Goal: Task Accomplishment & Management: Complete application form

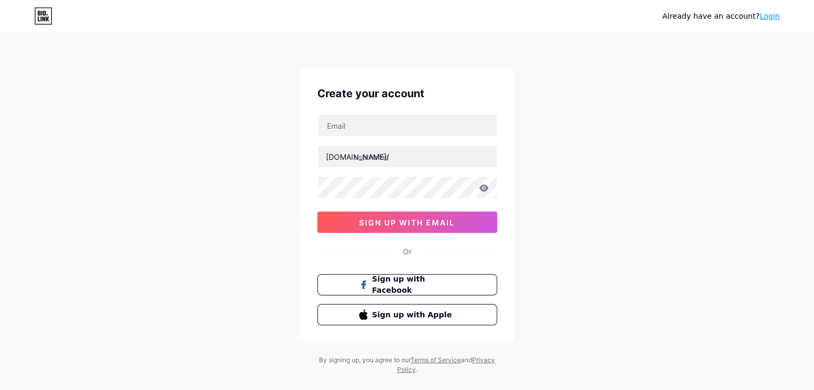
click at [255, 188] on div "Already have an account? Login Create your account [DOMAIN_NAME]/ sign up with …" at bounding box center [407, 204] width 814 height 409
click at [365, 125] on input "text" at bounding box center [407, 125] width 179 height 21
type input "bluewhatsapp"
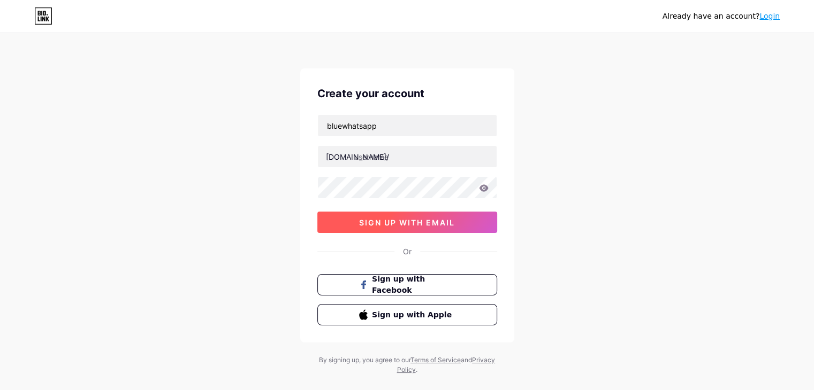
click at [349, 216] on button "sign up with email" at bounding box center [407, 222] width 180 height 21
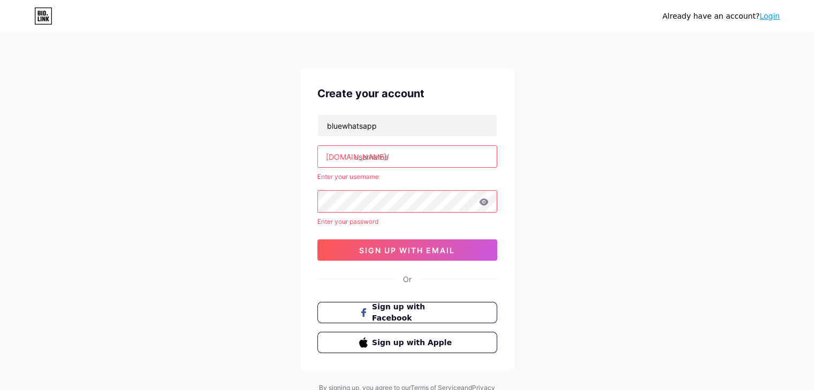
click at [379, 155] on input "text" at bounding box center [407, 156] width 179 height 21
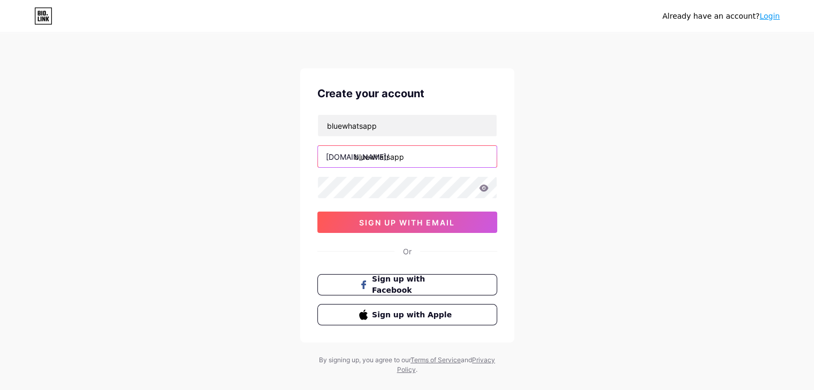
type input "bluewhatsapp"
click at [364, 198] on div at bounding box center [407, 188] width 180 height 22
click at [484, 189] on div at bounding box center [407, 188] width 180 height 22
click at [484, 189] on icon at bounding box center [484, 188] width 10 height 7
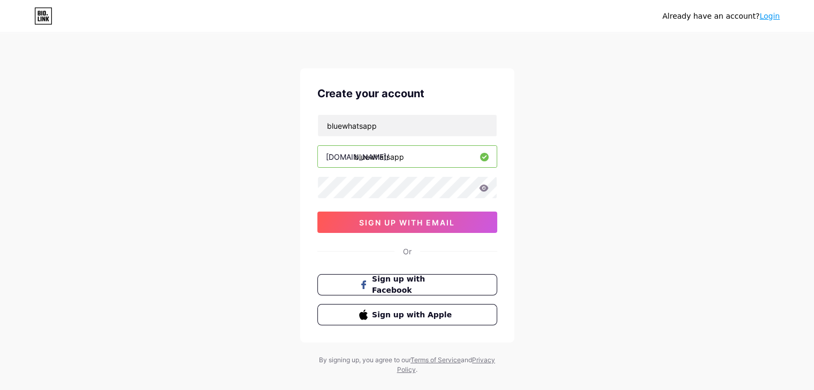
drag, startPoint x: 518, startPoint y: 186, endPoint x: 479, endPoint y: 187, distance: 38.5
click at [479, 187] on div "Already have an account? Login Create your account bluewhatsapp bio.link/ bluew…" at bounding box center [407, 204] width 814 height 409
click at [423, 231] on button "sign up with email" at bounding box center [407, 222] width 180 height 21
click at [481, 188] on icon at bounding box center [484, 188] width 10 height 7
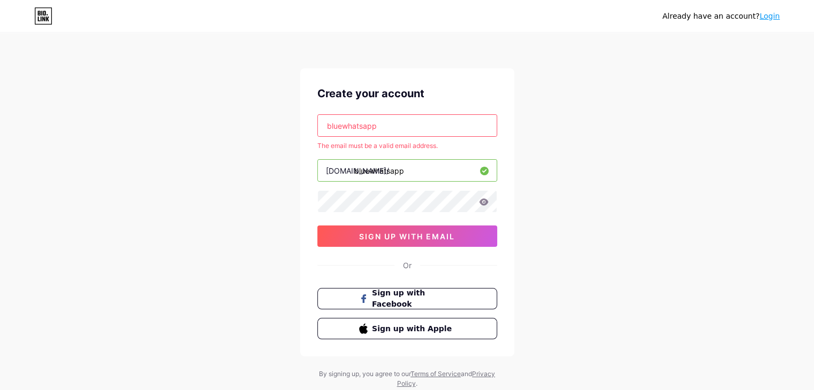
click at [433, 121] on input "bluewhatsapp" at bounding box center [407, 125] width 179 height 21
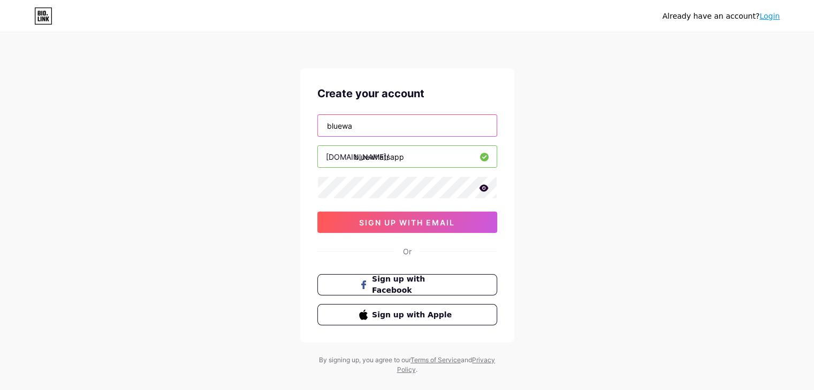
type input "bluewadotplus@gmail.com"
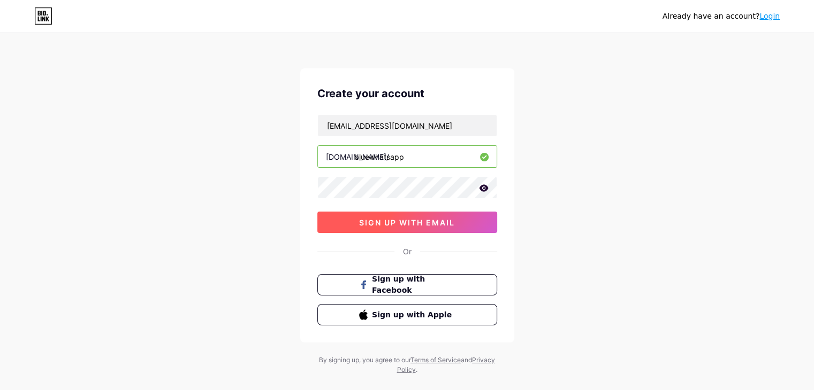
click at [419, 216] on button "sign up with email" at bounding box center [407, 222] width 180 height 21
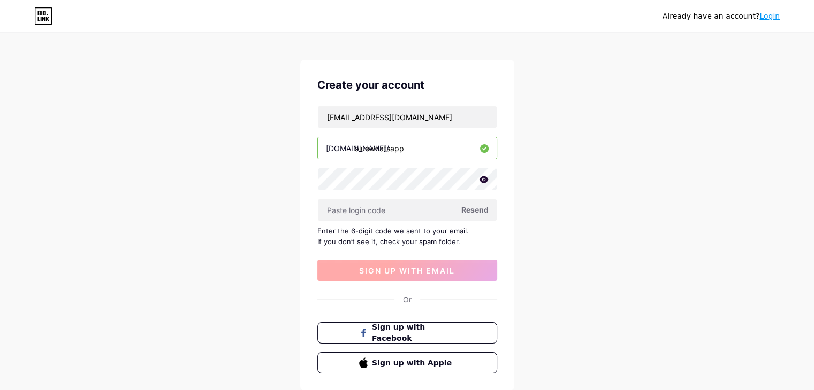
scroll to position [16, 0]
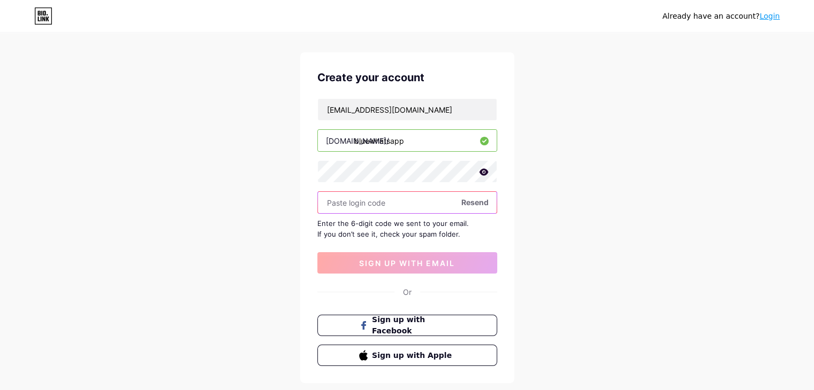
paste input "419515"
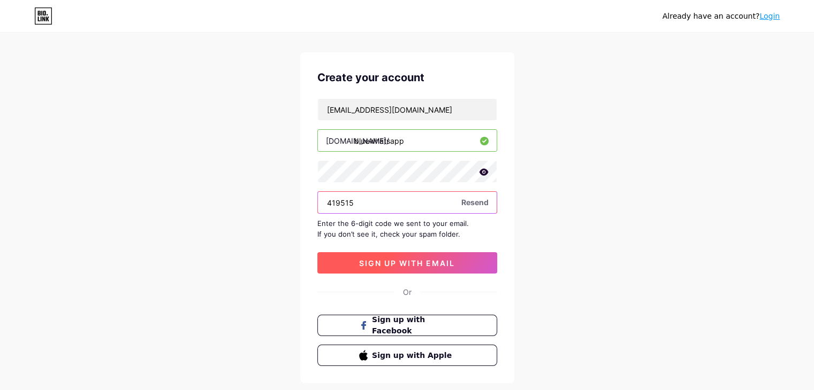
type input "419515"
click at [358, 266] on button "sign up with email" at bounding box center [407, 262] width 180 height 21
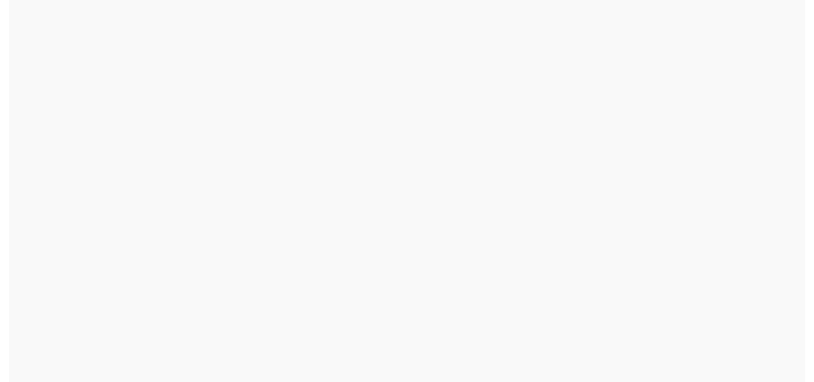
scroll to position [0, 0]
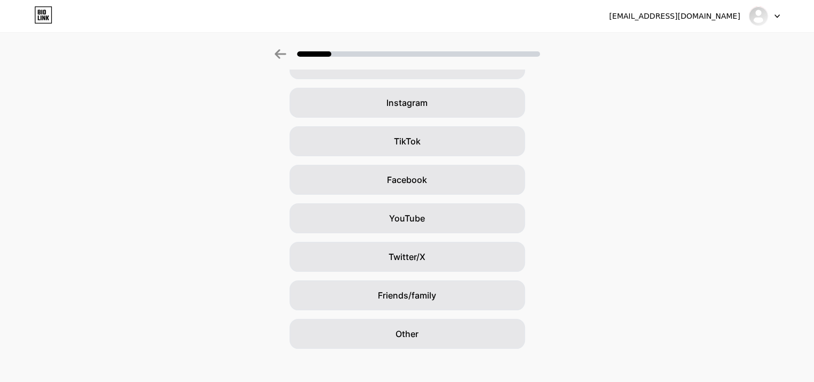
scroll to position [68, 0]
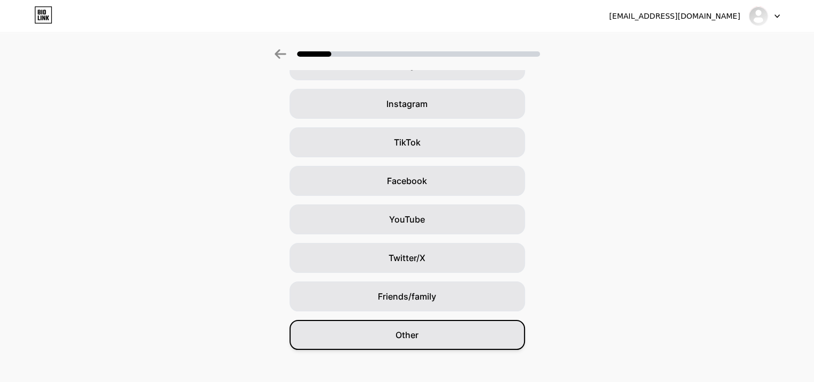
click at [414, 345] on div "Other" at bounding box center [406, 335] width 235 height 30
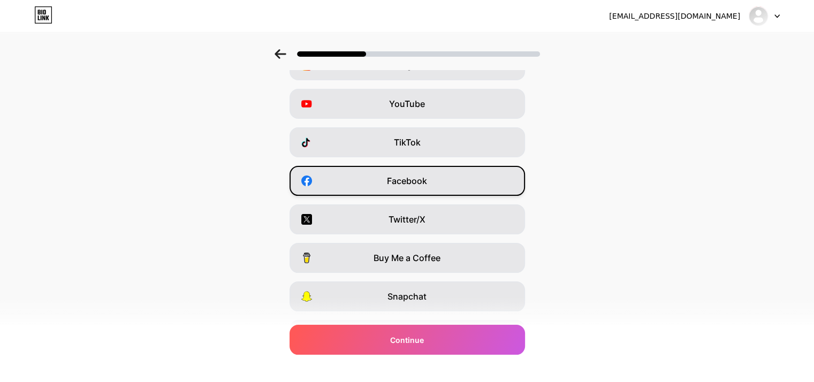
scroll to position [0, 0]
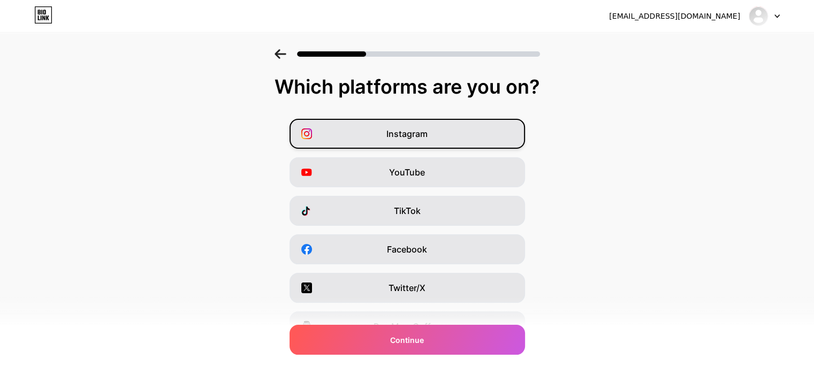
click at [439, 134] on div "Instagram" at bounding box center [406, 134] width 235 height 30
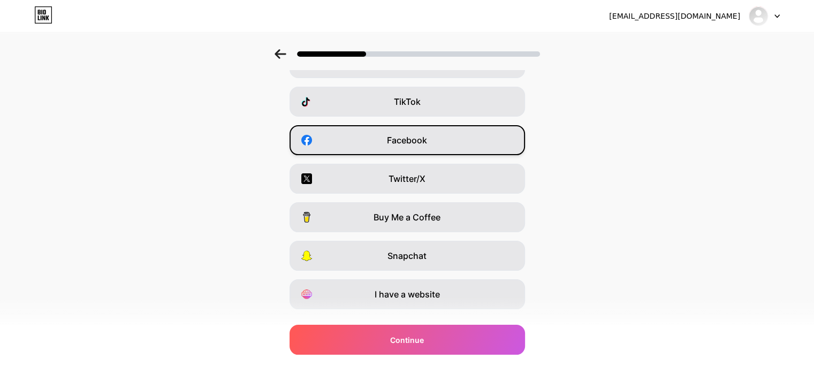
scroll to position [133, 0]
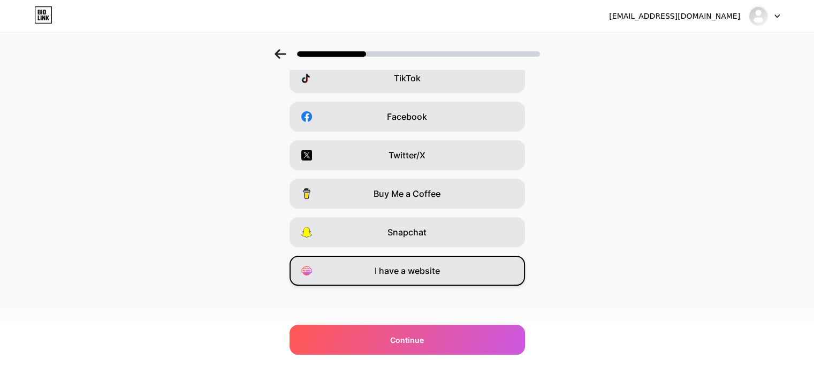
click at [457, 269] on div "I have a website" at bounding box center [406, 271] width 235 height 30
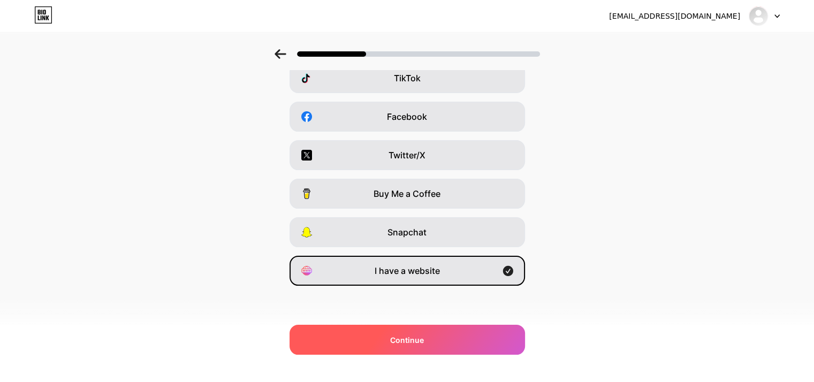
click at [417, 341] on span "Continue" at bounding box center [407, 339] width 34 height 11
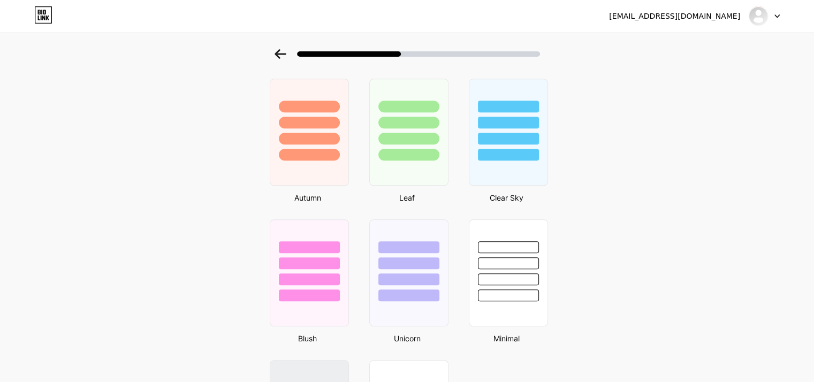
scroll to position [746, 0]
click at [524, 165] on div at bounding box center [507, 133] width 81 height 110
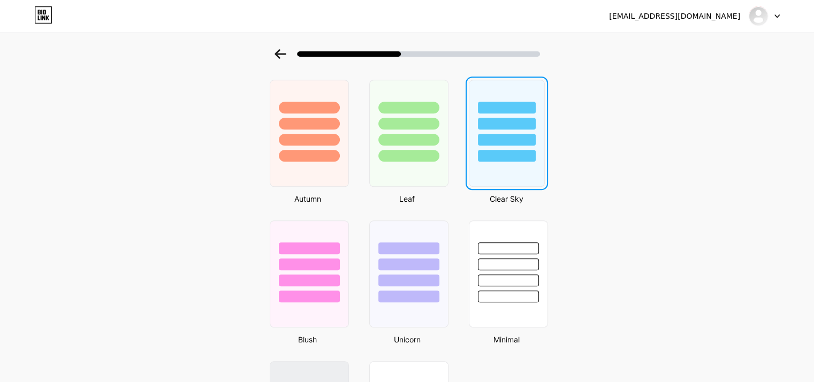
scroll to position [0, 0]
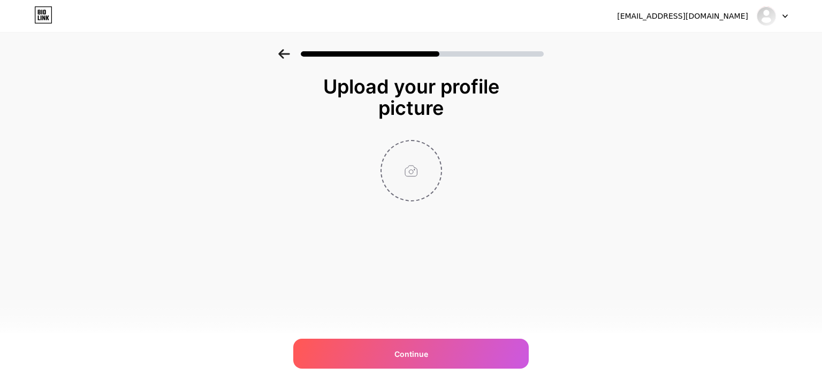
click at [404, 164] on input "file" at bounding box center [410, 170] width 59 height 59
type input "C:\fakepath\Blue whatsapp.jpg"
click at [405, 180] on input "file" at bounding box center [410, 170] width 59 height 59
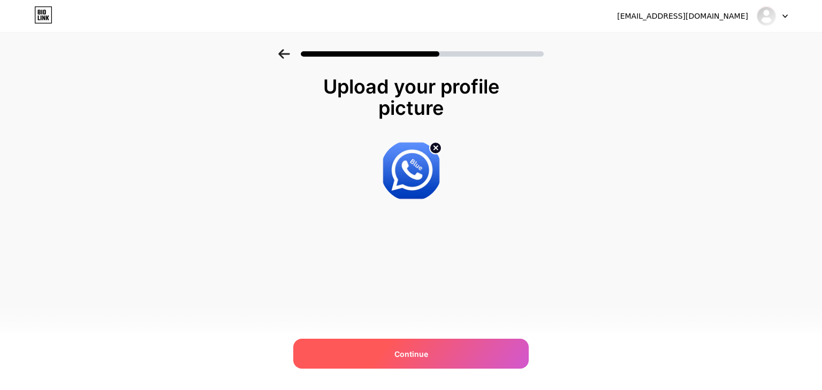
click at [415, 349] on span "Continue" at bounding box center [411, 354] width 34 height 11
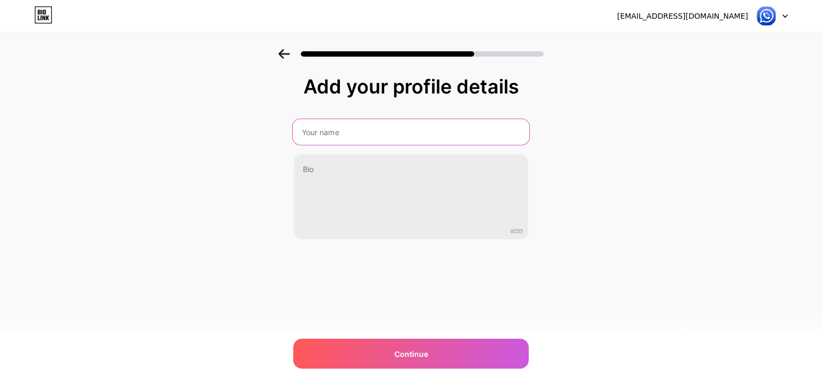
click at [355, 128] on input "text" at bounding box center [411, 132] width 236 height 26
type input "Blue whatsapp"
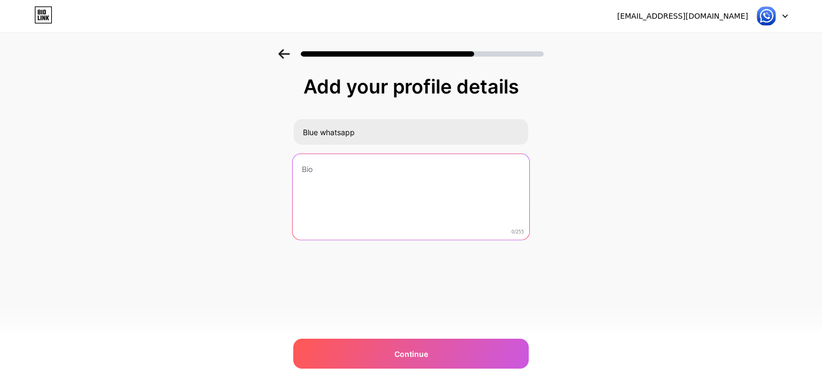
click at [360, 174] on textarea at bounding box center [411, 197] width 236 height 87
paste textarea "Blue WhatsApp is a modified version of the official WhatsApp application, offer…"
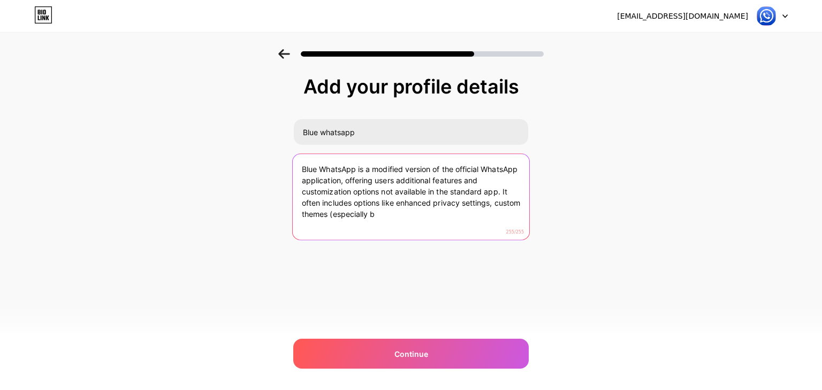
drag, startPoint x: 405, startPoint y: 214, endPoint x: 383, endPoint y: 189, distance: 33.3
click at [383, 189] on textarea "Blue WhatsApp is a modified version of the official WhatsApp application, offer…" at bounding box center [411, 197] width 236 height 87
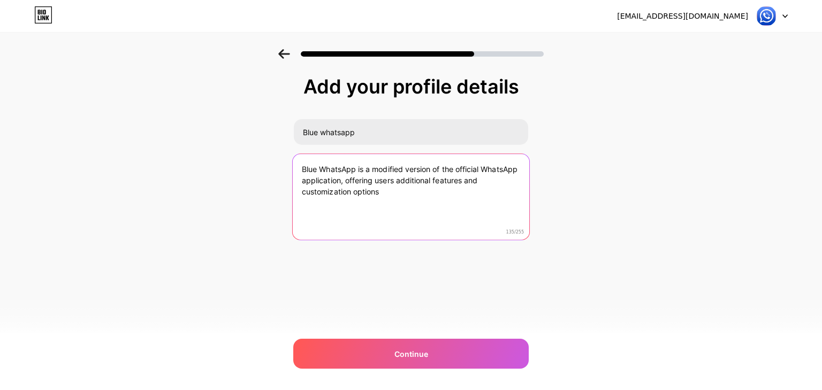
click at [355, 168] on textarea "Blue WhatsApp is a modified version of the official WhatsApp application, offer…" at bounding box center [411, 197] width 236 height 87
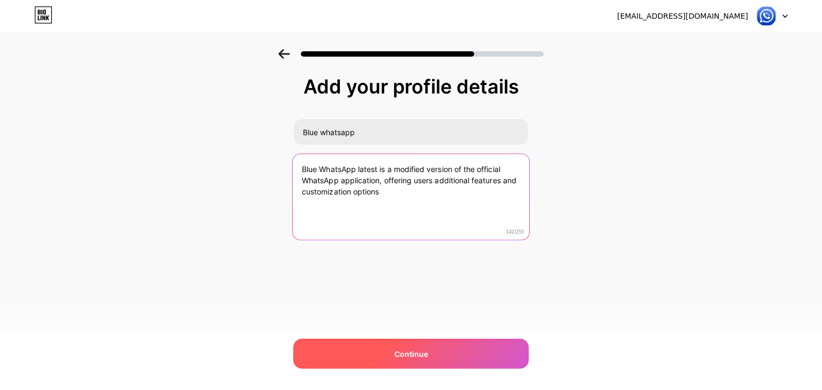
type textarea "Blue WhatsApp latest is a modified version of the official WhatsApp application…"
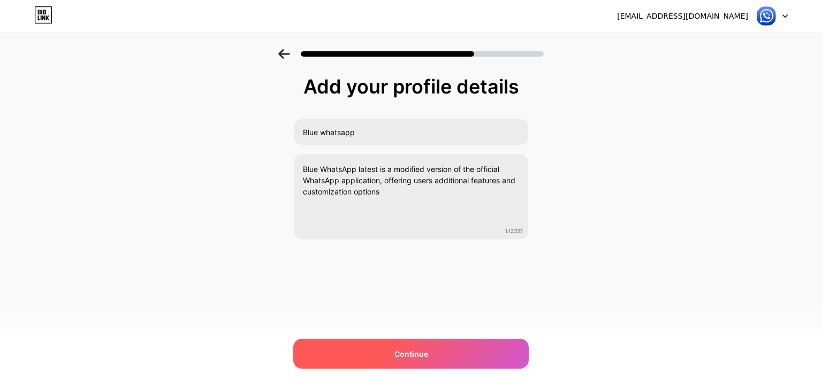
click at [389, 340] on div "Continue" at bounding box center [410, 354] width 235 height 30
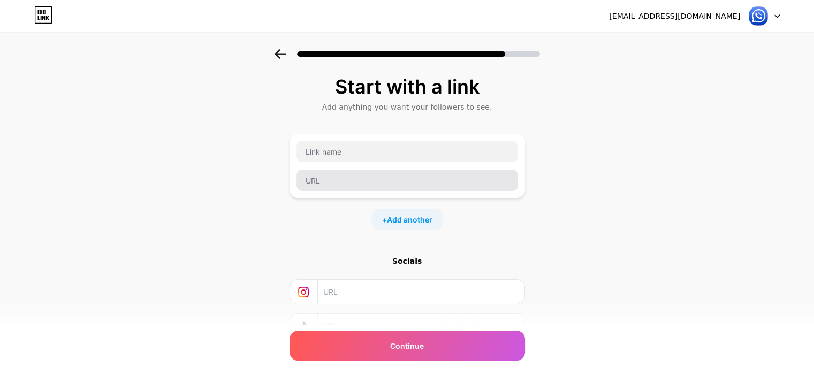
scroll to position [85, 0]
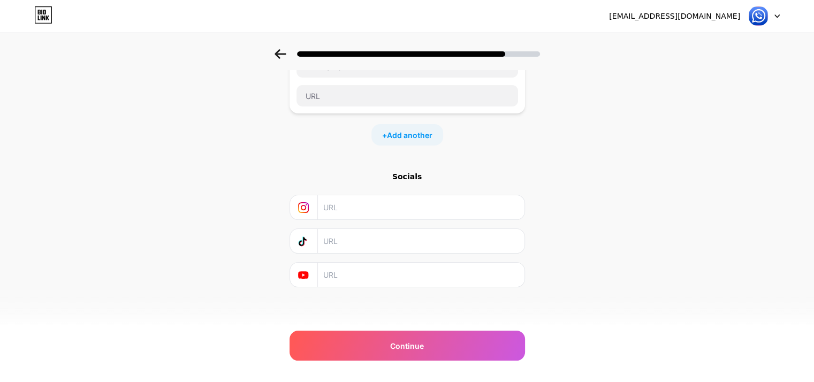
click at [358, 206] on input "text" at bounding box center [420, 207] width 194 height 24
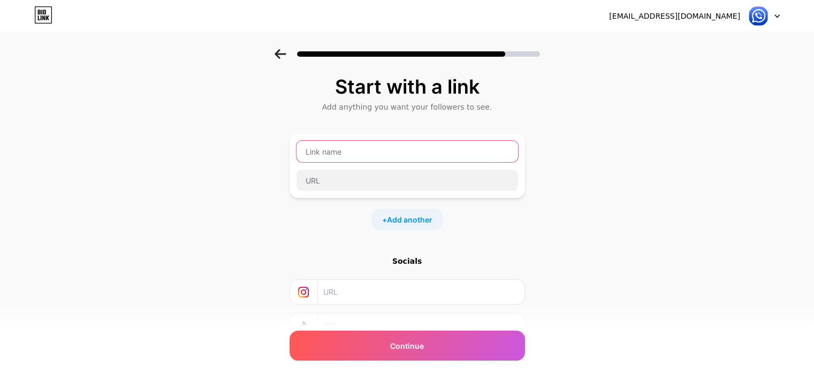
click at [354, 149] on input "text" at bounding box center [406, 151] width 221 height 21
click at [375, 148] on input "text" at bounding box center [406, 151] width 221 height 21
type input "Telegram"
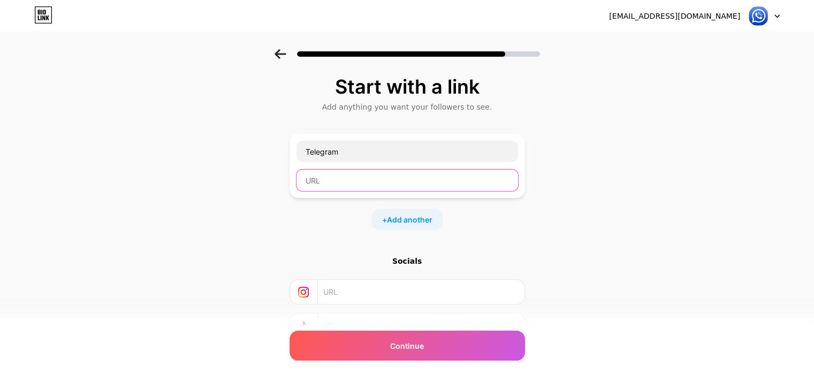
click at [374, 174] on input "text" at bounding box center [406, 180] width 221 height 21
paste input "https://t.me/bluewadotplus"
type input "https://t.me/bluewadotplus"
click at [417, 222] on span "Add another" at bounding box center [409, 219] width 45 height 11
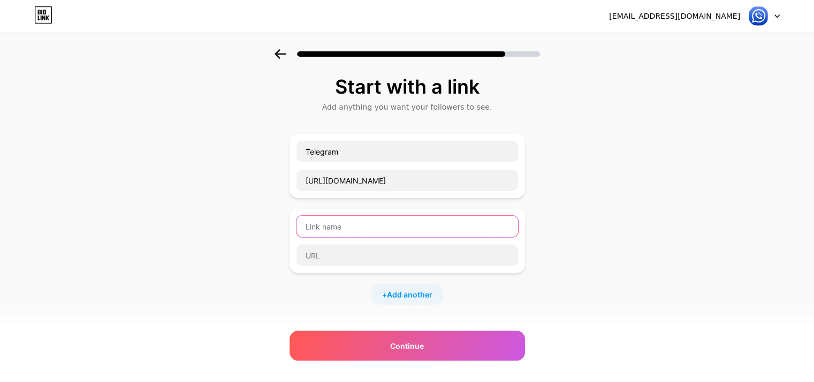
click at [407, 225] on input "text" at bounding box center [406, 226] width 221 height 21
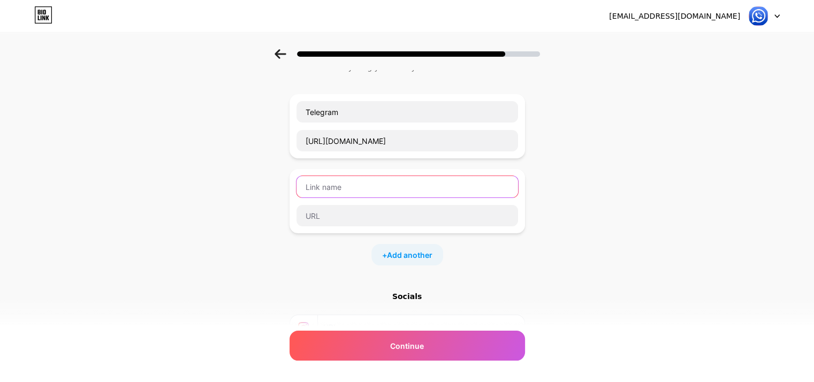
scroll to position [49, 0]
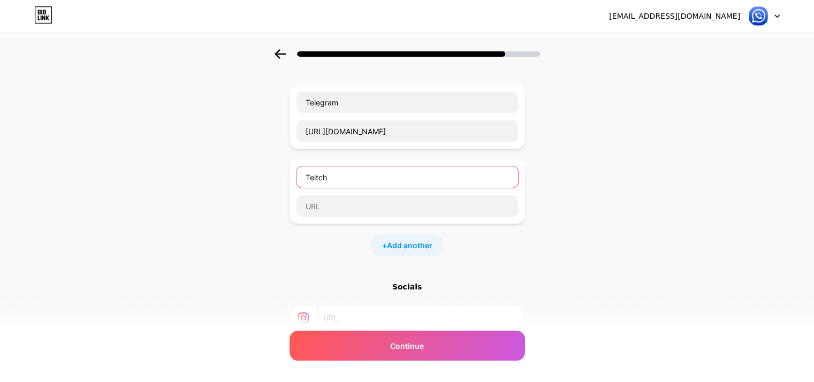
click at [319, 181] on input "Teitch" at bounding box center [406, 176] width 221 height 21
type input "Twitch"
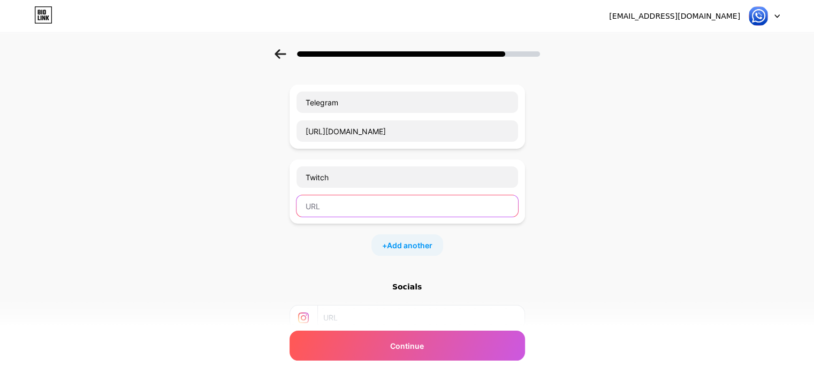
click at [336, 205] on input "text" at bounding box center [406, 205] width 221 height 21
paste input "https://www.twitch.tv/bluewaplus"
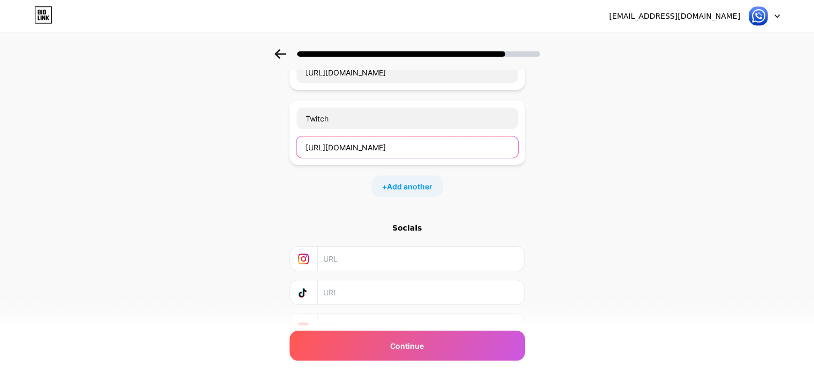
type input "https://www.twitch.tv/bluewaplus"
click at [411, 193] on div "+ Add another" at bounding box center [407, 185] width 72 height 21
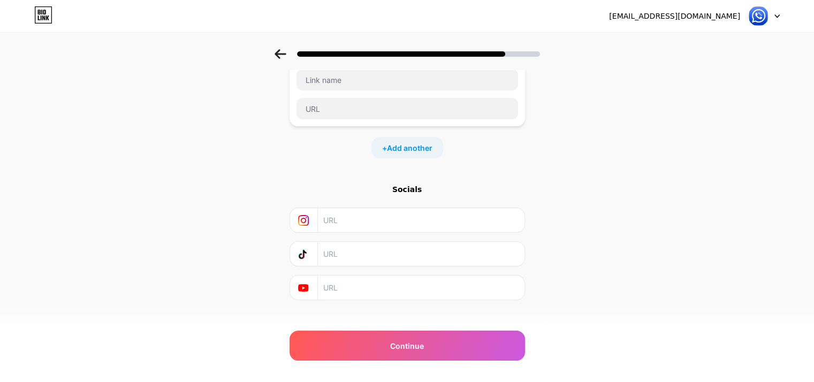
scroll to position [228, 0]
click at [366, 211] on input "text" at bounding box center [420, 214] width 194 height 24
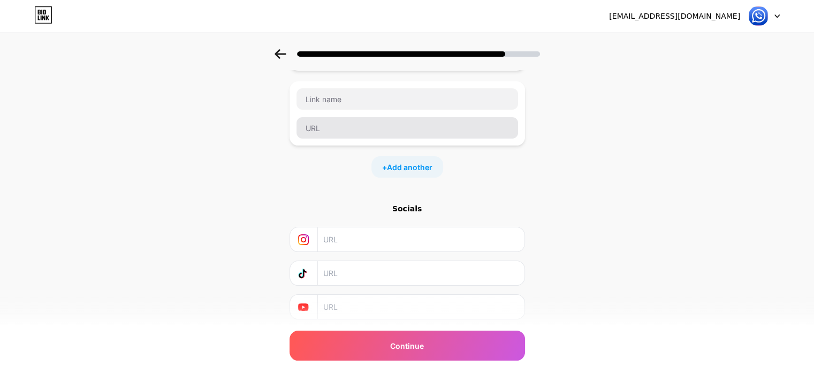
scroll to position [201, 0]
click at [399, 163] on span "Add another" at bounding box center [409, 168] width 45 height 11
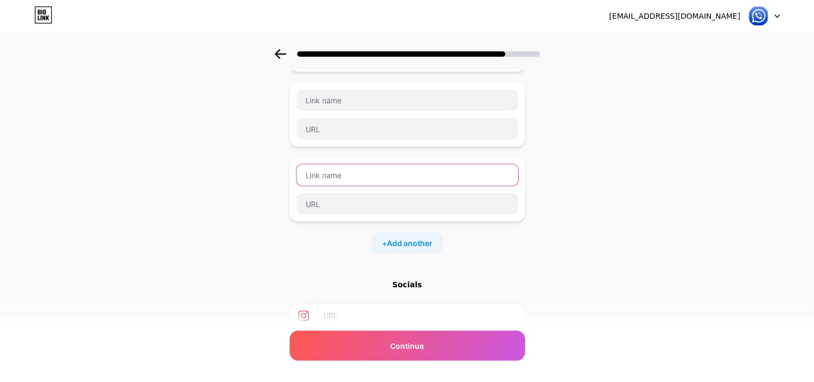
click at [392, 165] on input "text" at bounding box center [406, 174] width 221 height 21
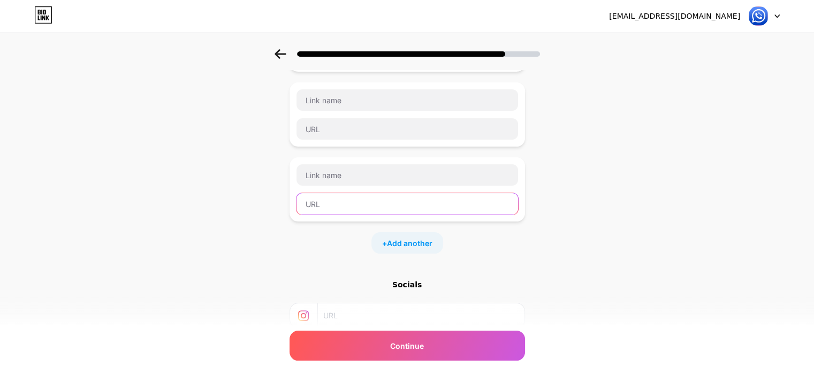
click at [366, 201] on input "text" at bounding box center [406, 203] width 221 height 21
paste input "https://www.behance.net/gallery/233489607/Blue-Whatsapp-logo?"
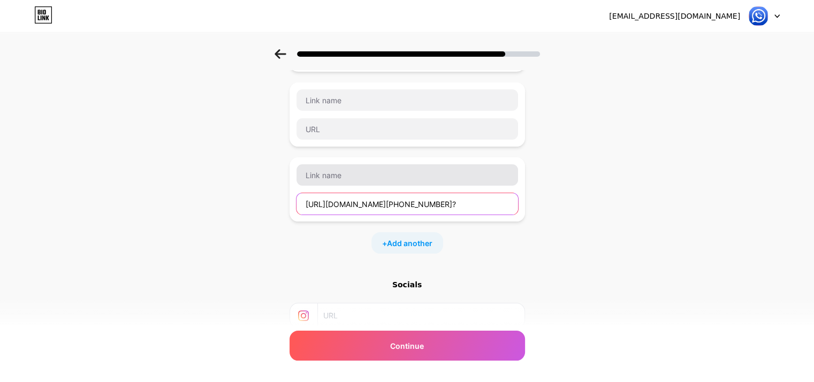
type input "https://www.behance.net/gallery/233489607/Blue-Whatsapp-logo?"
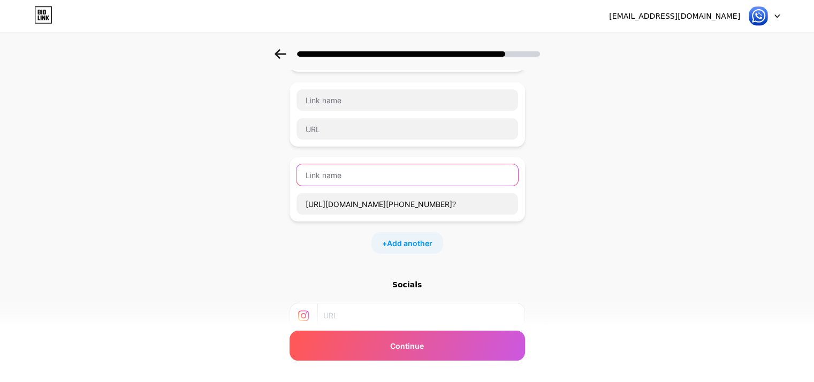
scroll to position [0, 0]
click at [362, 178] on input "text" at bounding box center [406, 174] width 221 height 21
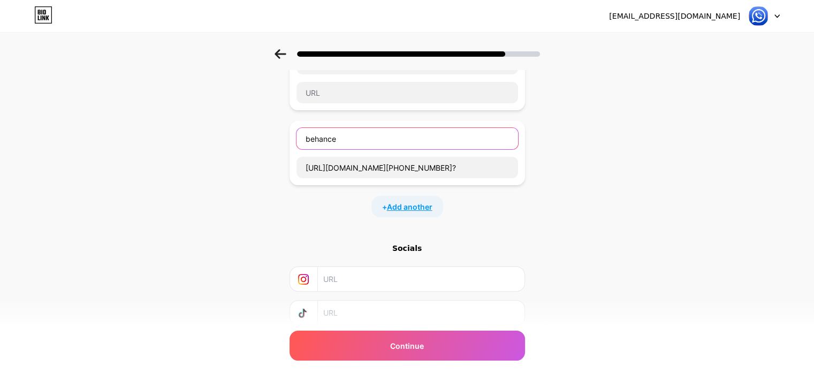
type input "behance"
click at [413, 209] on span "Add another" at bounding box center [409, 206] width 45 height 11
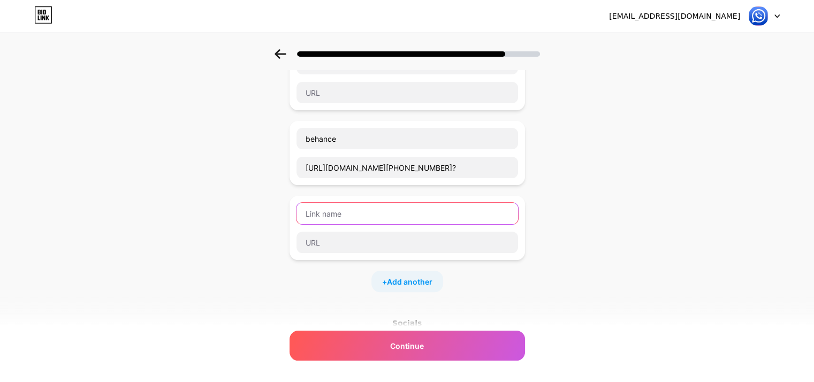
click at [349, 206] on input "text" at bounding box center [406, 213] width 221 height 21
type input "dev to"
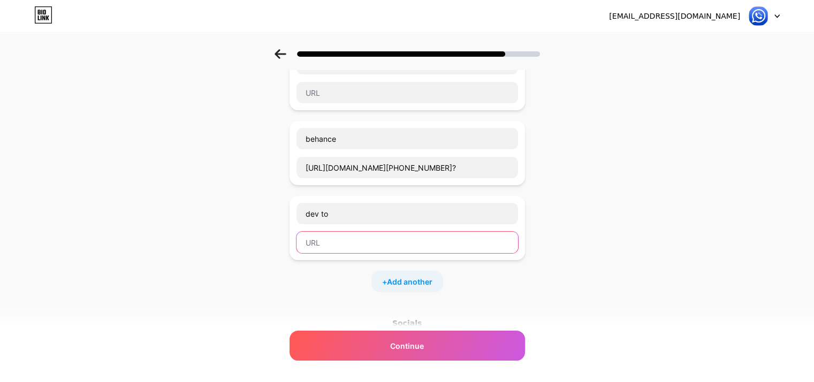
click at [336, 238] on input "text" at bounding box center [406, 242] width 221 height 21
paste input "https://dev.to/bluewadotplus"
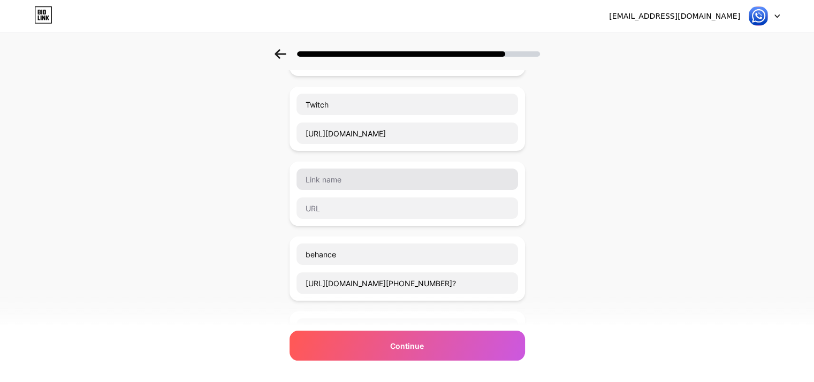
scroll to position [113, 0]
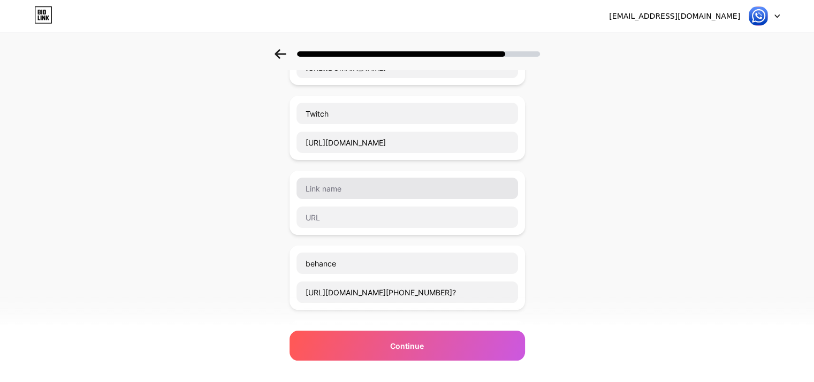
type input "https://dev.to/bluewadotplus"
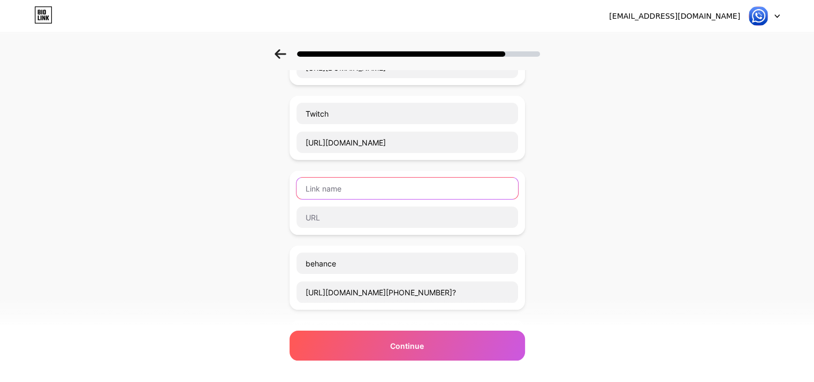
click at [326, 189] on input "text" at bounding box center [406, 188] width 221 height 21
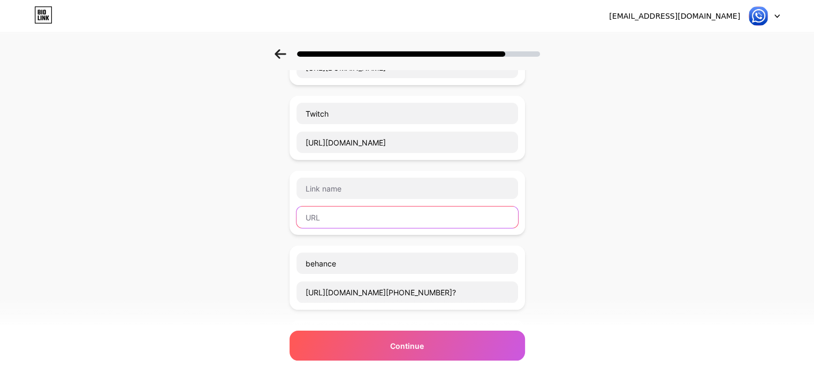
click at [323, 223] on input "text" at bounding box center [406, 216] width 221 height 21
paste input "https://www.coursera.org/user/1a25c73ad3c52396508e044d94b136de"
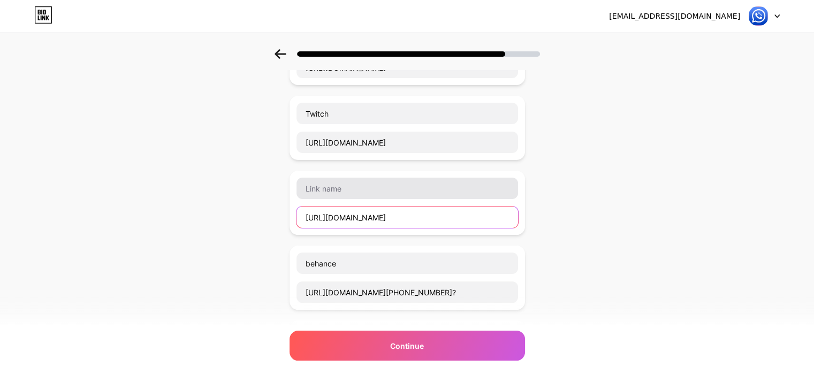
type input "https://www.coursera.org/user/1a25c73ad3c52396508e044d94b136de"
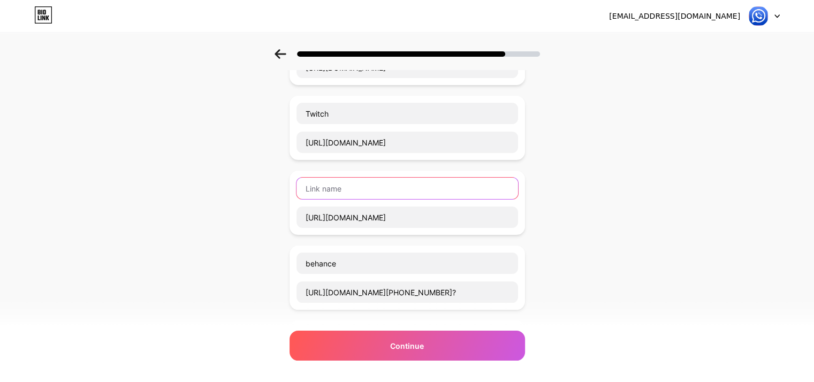
scroll to position [0, 0]
click at [312, 188] on input "text" at bounding box center [406, 188] width 221 height 21
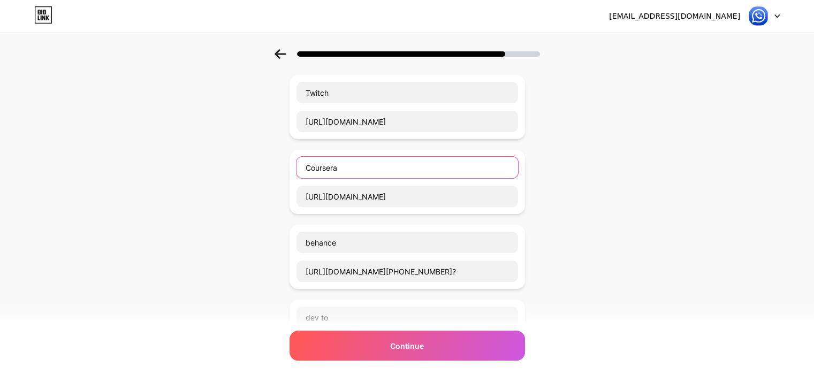
scroll to position [134, 0]
type input "Coursera"
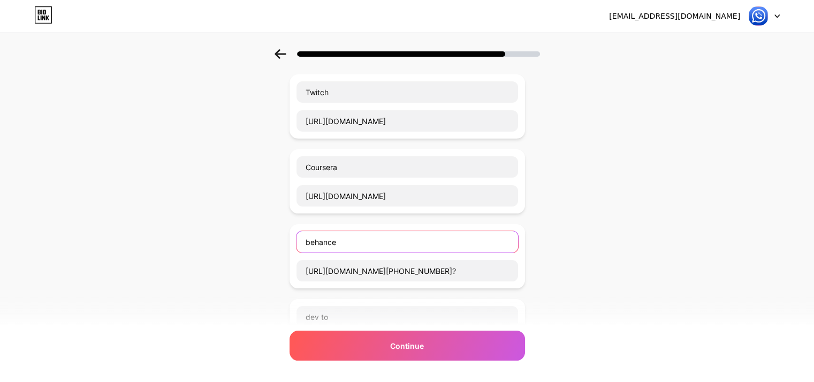
click at [312, 239] on input "behance" at bounding box center [406, 241] width 221 height 21
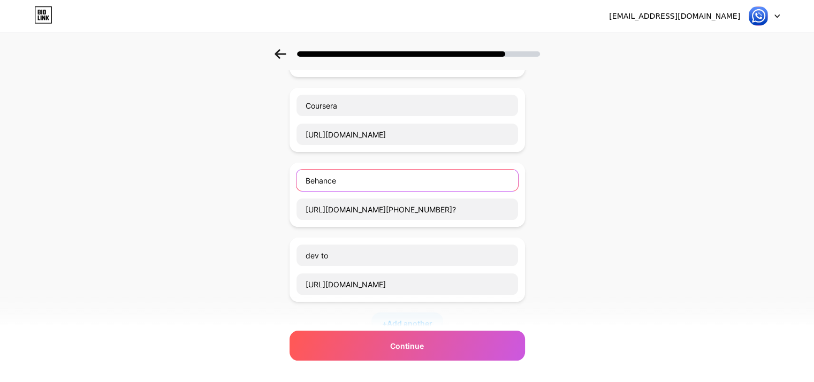
scroll to position [196, 0]
type input "Behance"
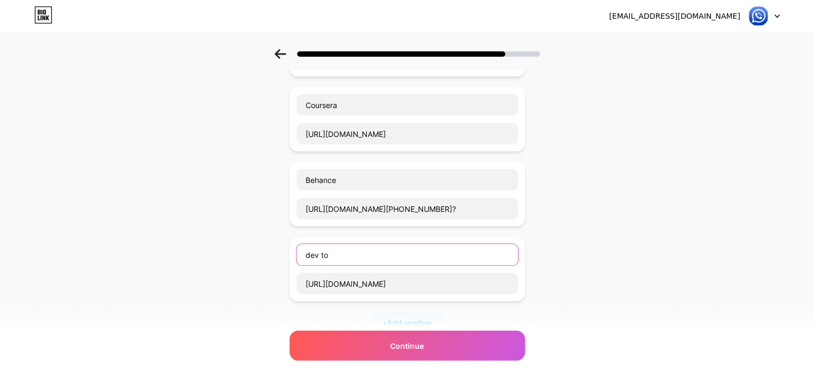
click at [313, 249] on input "dev to" at bounding box center [406, 254] width 221 height 21
type input "dev to"
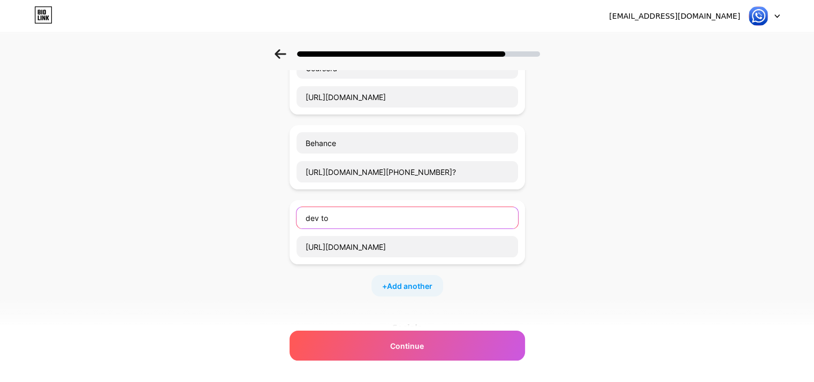
scroll to position [235, 0]
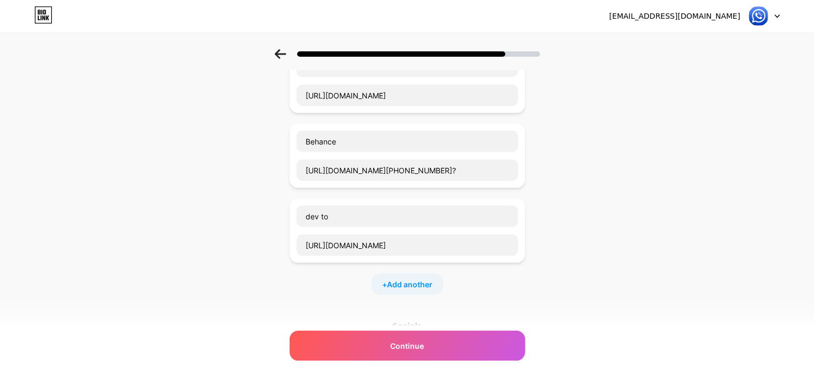
click at [425, 270] on div "Telegram https://t.me/bluewadotplus Twitch https://www.twitch.tv/bluewaplus Cou…" at bounding box center [406, 97] width 235 height 396
click at [425, 273] on div "+ Add another" at bounding box center [407, 283] width 72 height 21
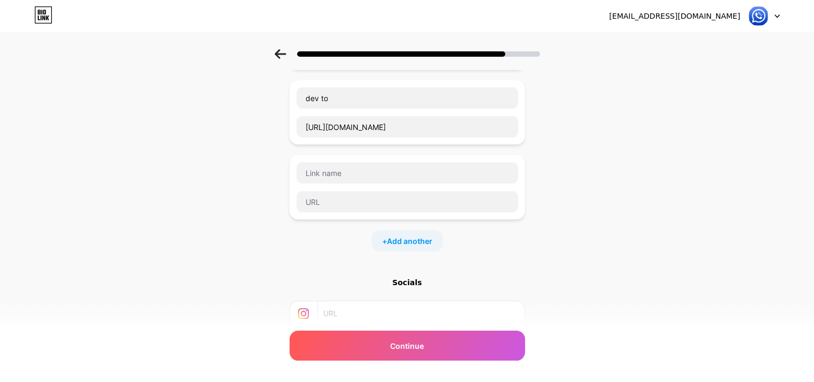
scroll to position [415, 0]
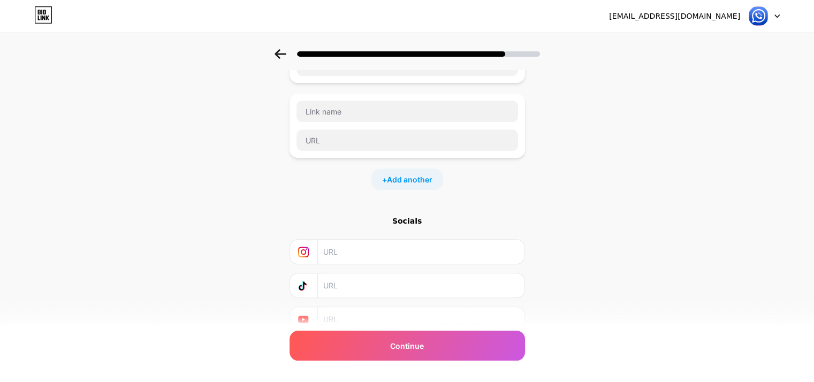
click at [353, 251] on input "text" at bounding box center [420, 252] width 194 height 24
paste input "https://www.instagram.com/bluewa.plus/"
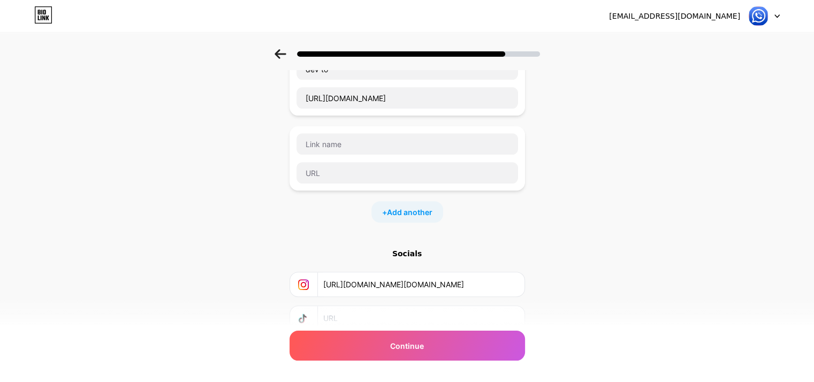
scroll to position [358, 0]
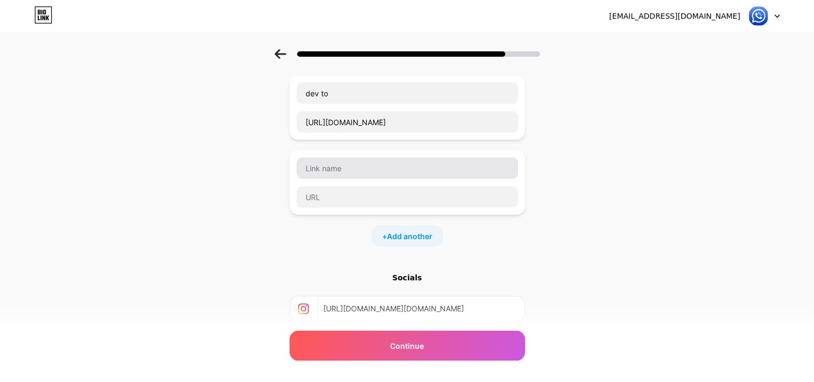
type input "https://www.instagram.com/bluewa.plus/"
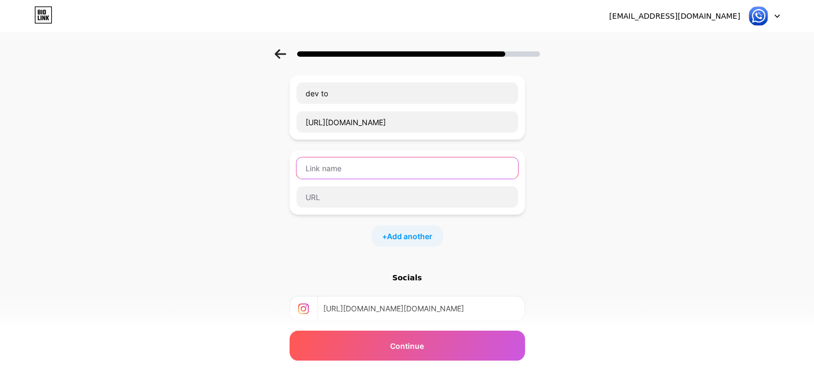
click at [369, 171] on input "text" at bounding box center [406, 167] width 221 height 21
click at [415, 231] on span "Add another" at bounding box center [409, 236] width 45 height 11
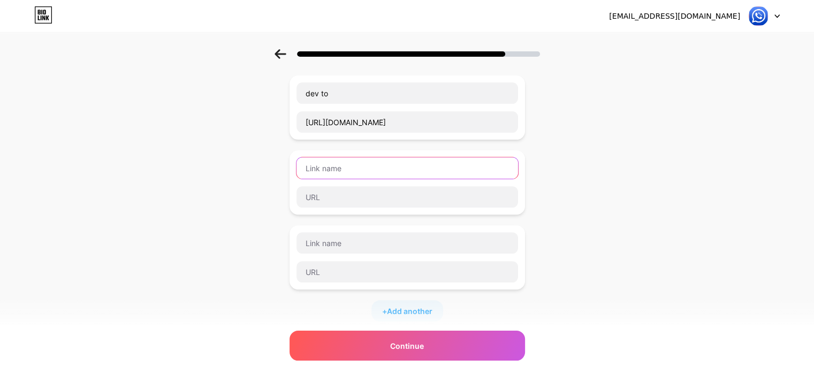
click at [378, 167] on input "text" at bounding box center [406, 167] width 221 height 21
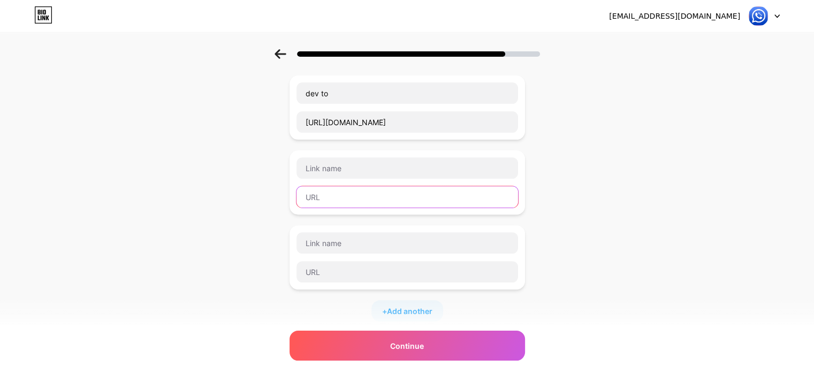
click at [364, 197] on input "text" at bounding box center [406, 196] width 221 height 21
paste input "https://solo.to/bluewaplus"
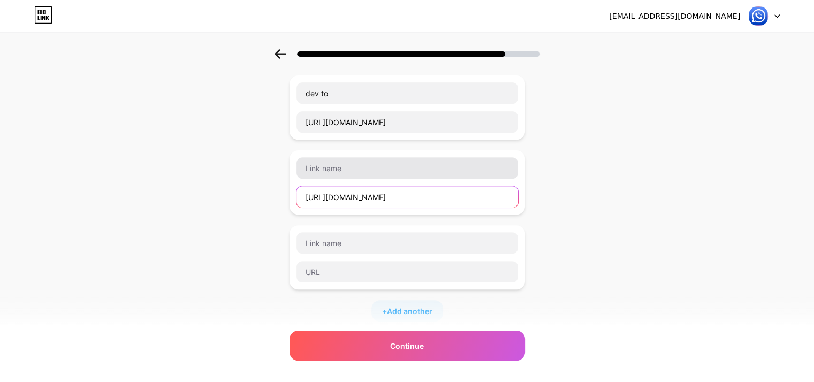
type input "https://solo.to/bluewaplus"
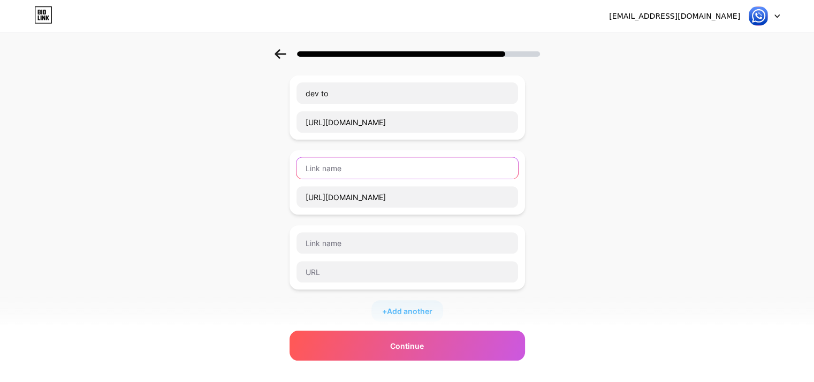
click at [363, 174] on input "text" at bounding box center [406, 167] width 221 height 21
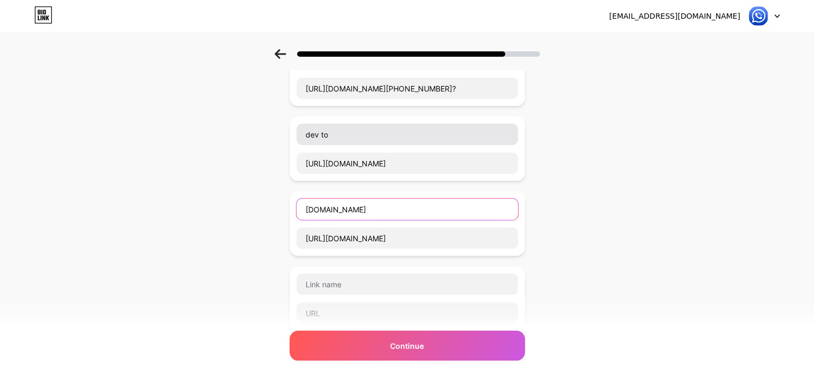
scroll to position [316, 0]
type input "Solo.To"
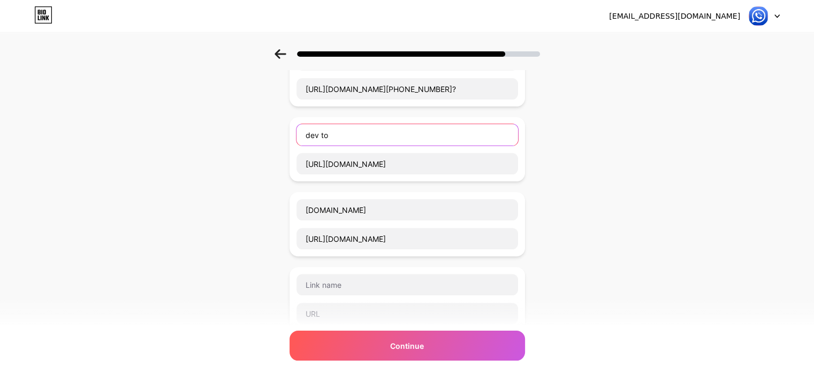
click at [314, 136] on input "dev to" at bounding box center [406, 134] width 221 height 21
type input "Dev to"
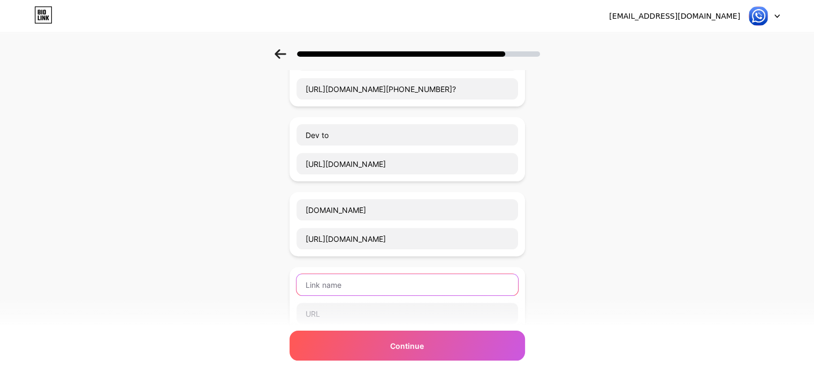
click at [332, 274] on input "text" at bounding box center [406, 284] width 221 height 21
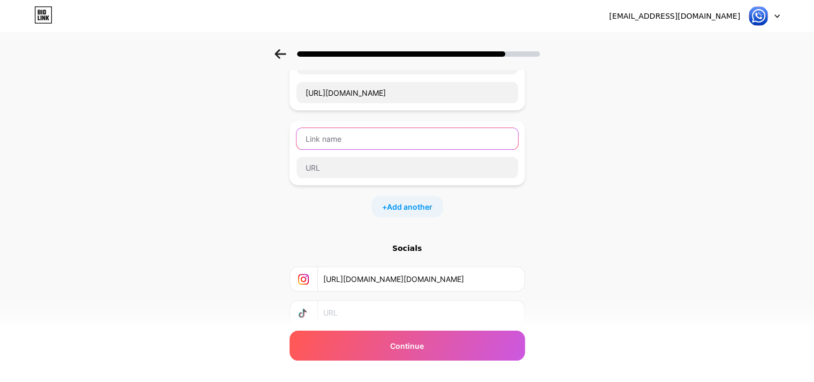
scroll to position [461, 0]
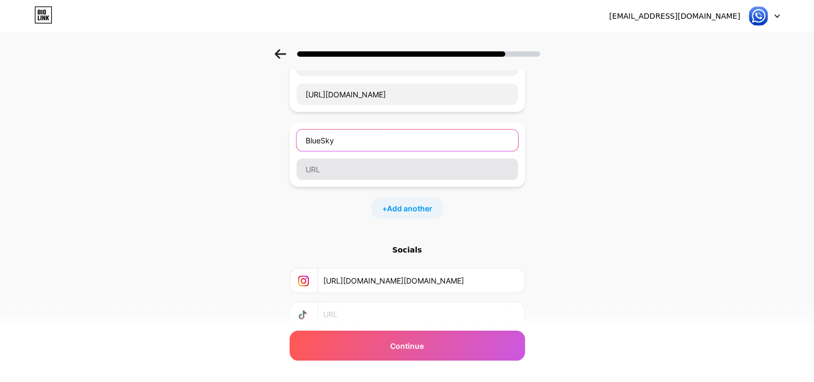
type input "BlueSky"
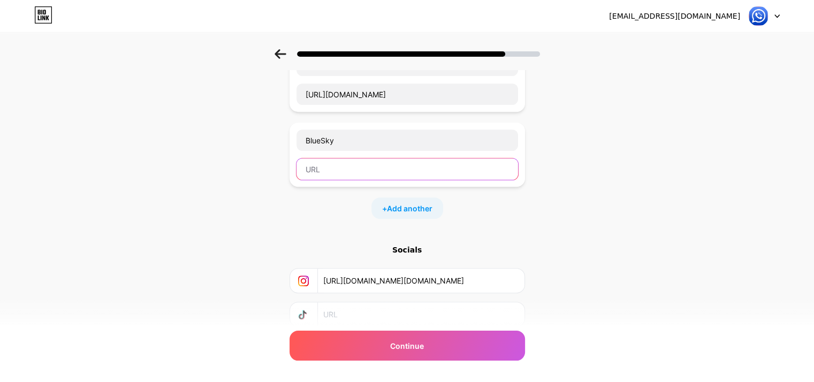
click at [355, 166] on input "text" at bounding box center [406, 168] width 221 height 21
paste input "https://bsky.app/profile/bluewadotplus.bsky.social"
type input "https://bsky.app/profile/bluewadotplus.bsky.social"
click at [379, 209] on div "+ Add another" at bounding box center [407, 207] width 72 height 21
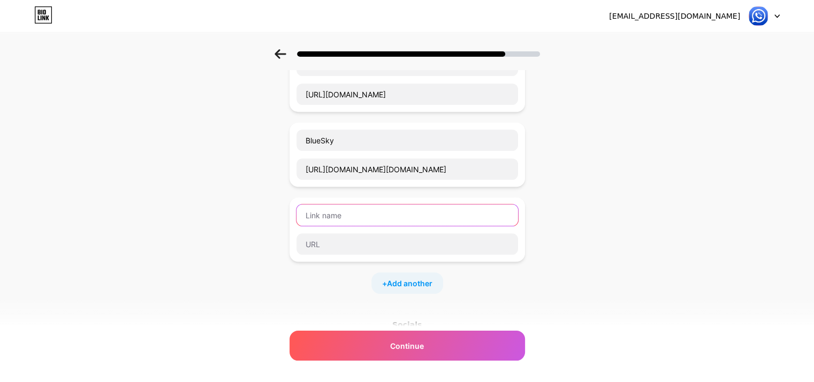
click at [345, 210] on input "text" at bounding box center [406, 214] width 221 height 21
type input "Link Tree"
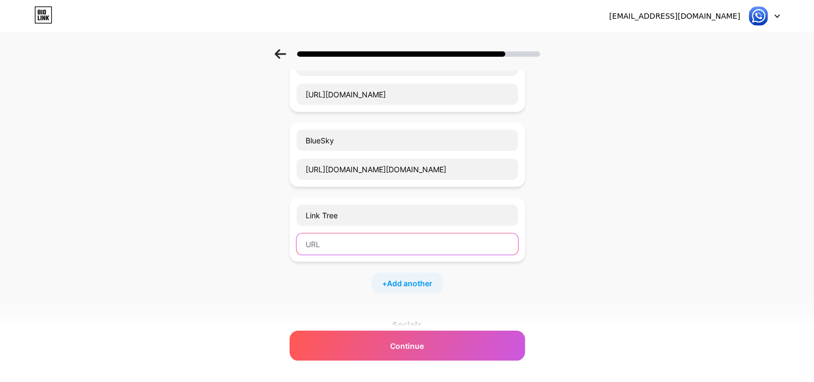
click at [345, 243] on input "text" at bounding box center [406, 243] width 221 height 21
paste input "https://linktr.ee/bluewaplus"
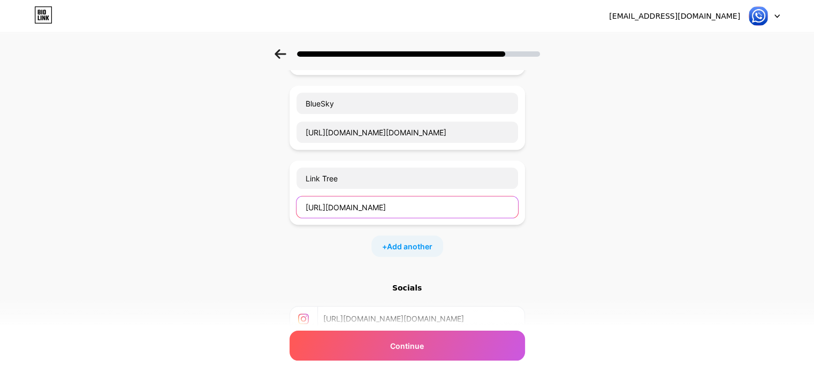
scroll to position [501, 0]
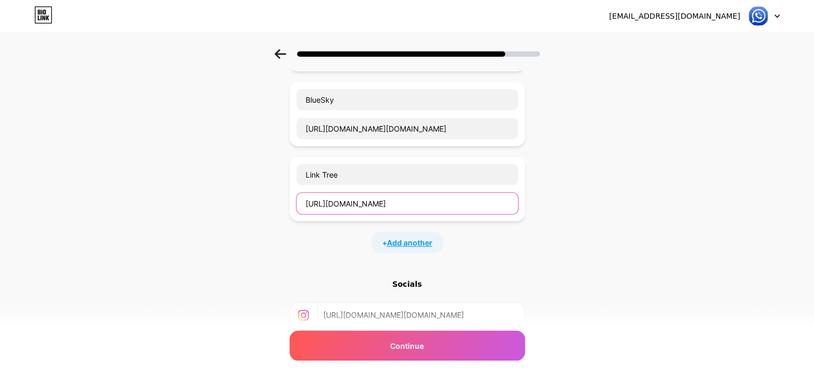
type input "https://linktr.ee/bluewaplus"
click at [401, 240] on span "Add another" at bounding box center [409, 242] width 45 height 11
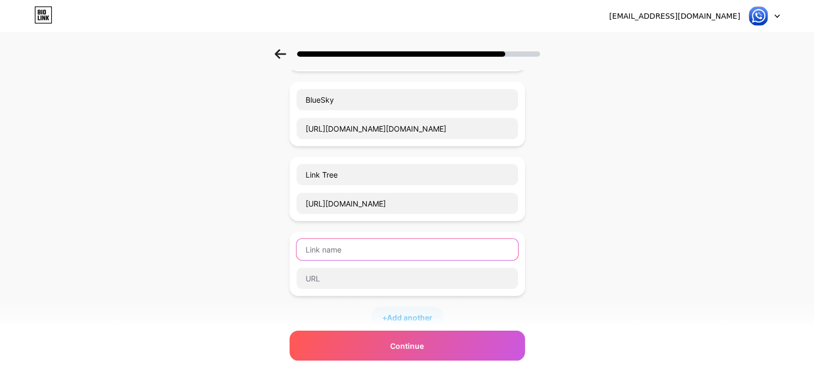
click at [377, 243] on input "text" at bounding box center [406, 249] width 221 height 21
type input "e"
type input "EverNote"
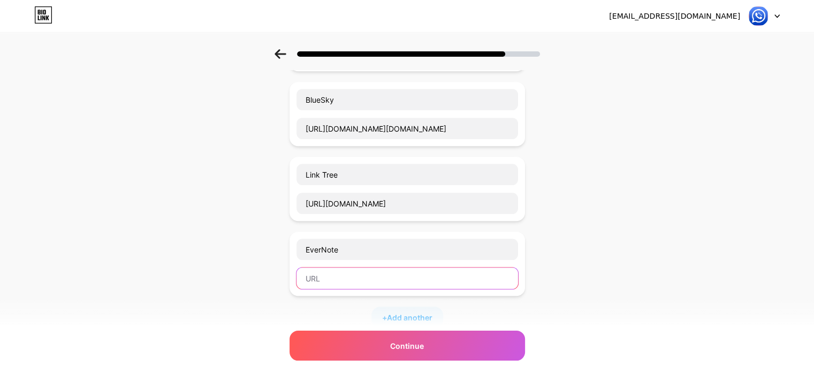
click at [373, 268] on input "text" at bounding box center [406, 277] width 221 height 21
paste input "https://lite.evernote.com/note/c3aaa739-a75d-af19-d1b8-715be86254a8"
type input "https://lite.evernote.com/note/c3aaa739-a75d-af19-d1b8-715be86254a8"
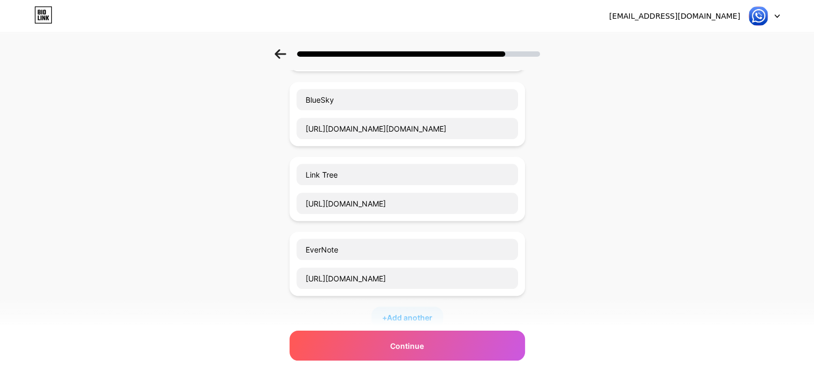
click at [386, 308] on div "+ Add another" at bounding box center [407, 317] width 72 height 21
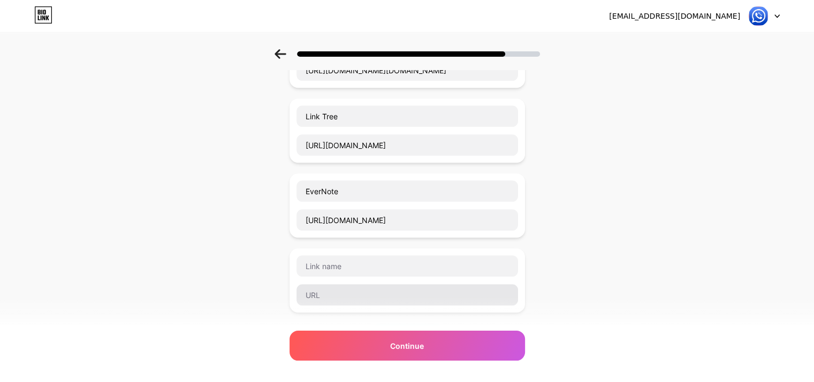
scroll to position [561, 0]
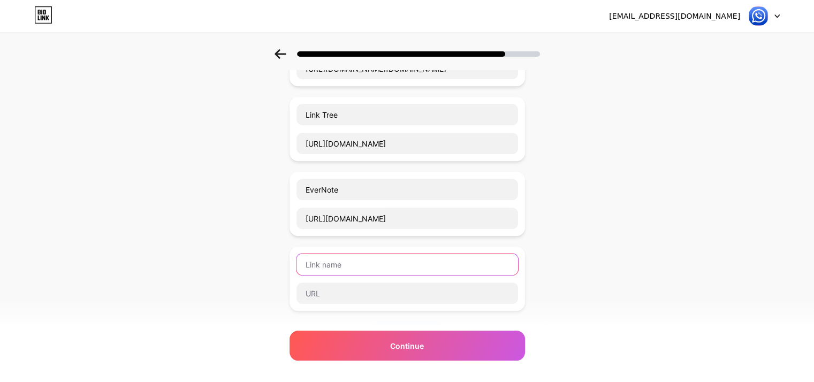
click at [343, 257] on input "text" at bounding box center [406, 264] width 221 height 21
type input "Live j"
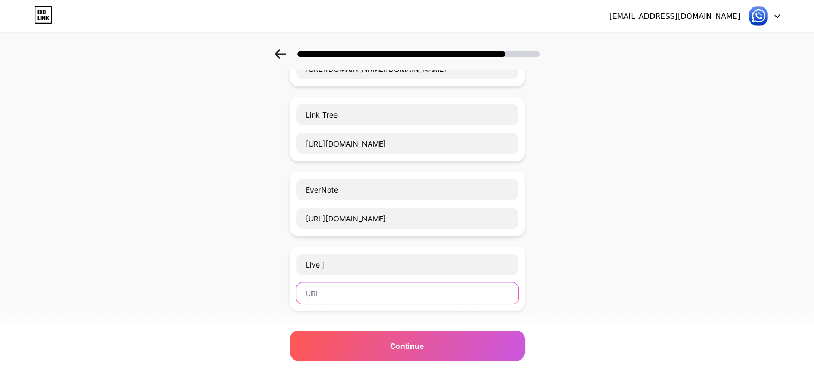
click at [343, 286] on input "text" at bounding box center [406, 292] width 221 height 21
paste input "https://wadibala.livejournal.com/263.html"
type input "https://wadibala.livejournal.com/263.html"
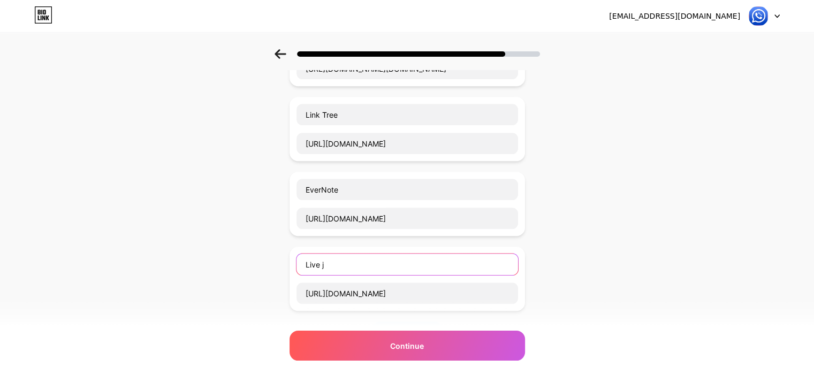
click at [361, 268] on input "Live j" at bounding box center [406, 264] width 221 height 21
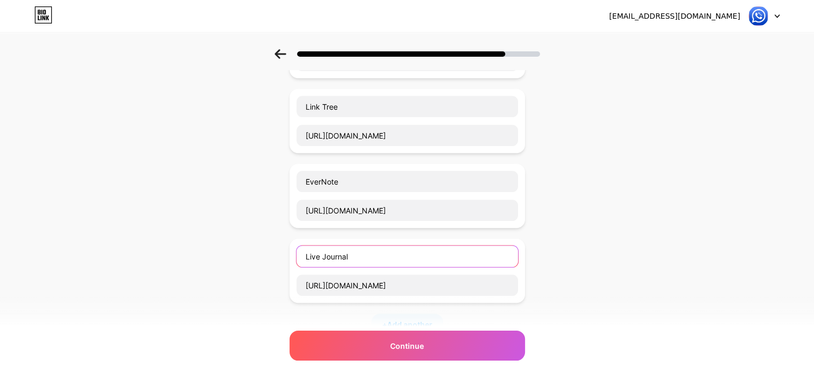
scroll to position [598, 0]
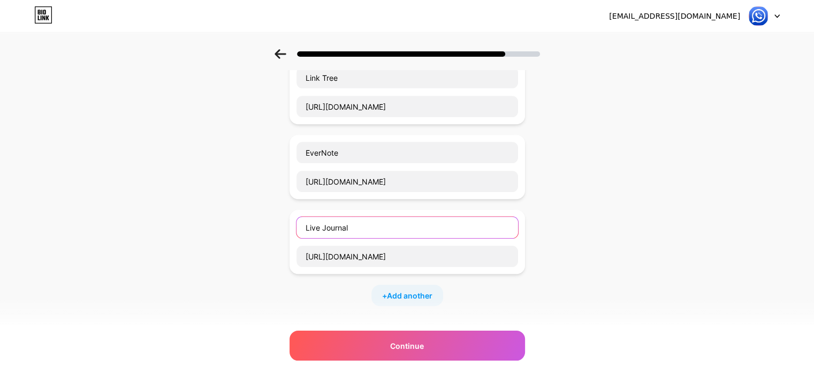
type input "Live Journal"
click at [395, 298] on div "+ Add another" at bounding box center [407, 295] width 72 height 21
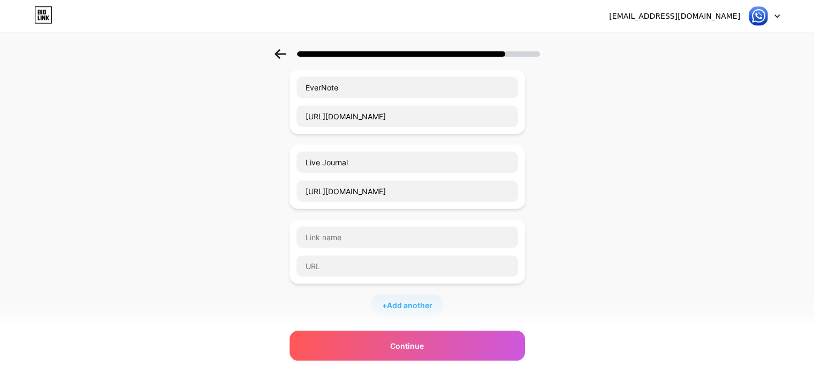
scroll to position [667, 0]
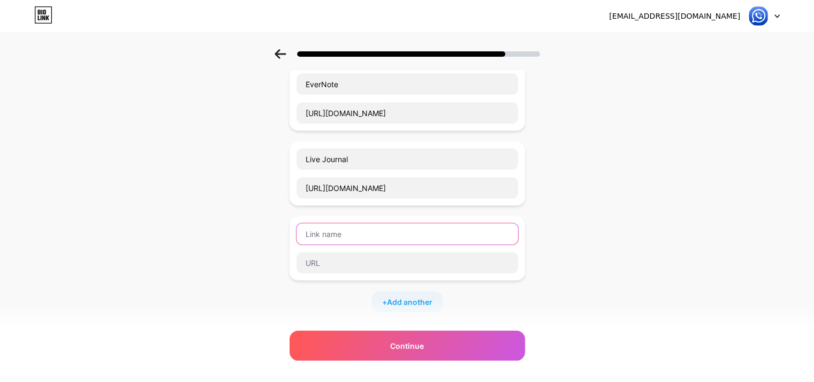
click at [403, 232] on input "text" at bounding box center [406, 233] width 221 height 21
click at [313, 230] on input "digoo" at bounding box center [406, 233] width 221 height 21
type input "Digoo"
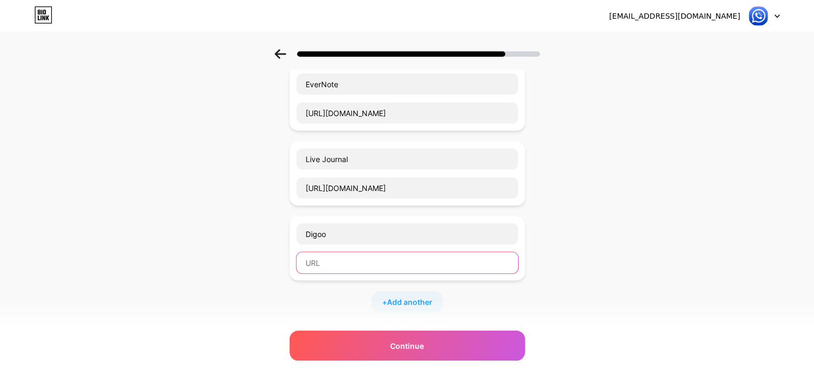
click at [332, 255] on input "text" at bounding box center [406, 262] width 221 height 21
paste input "https://diigo.com/010lsxx"
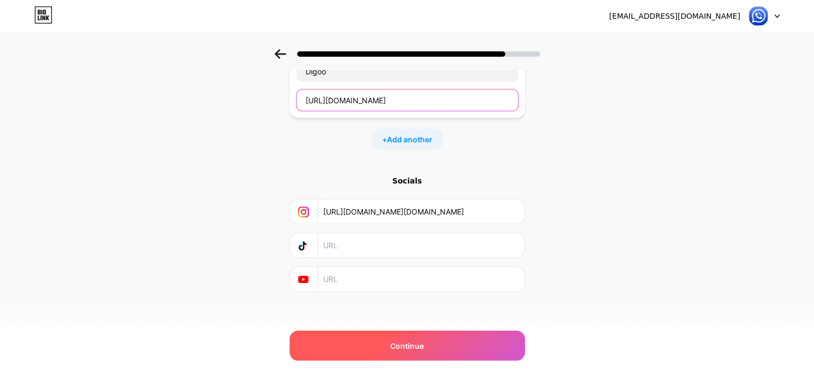
type input "https://diigo.com/010lsxx"
click at [436, 348] on div "Continue" at bounding box center [406, 346] width 235 height 30
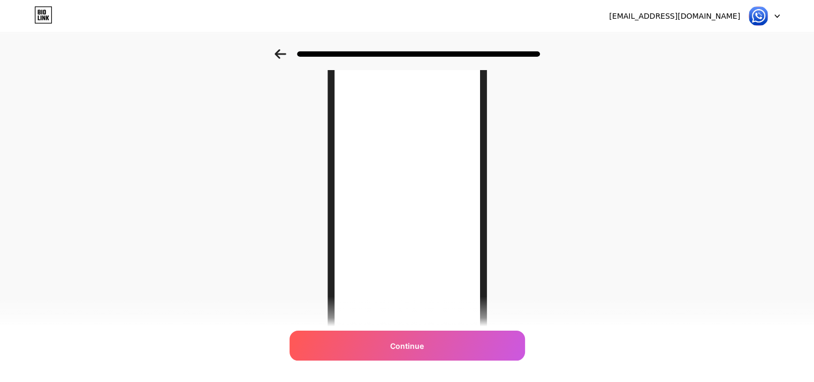
scroll to position [56, 0]
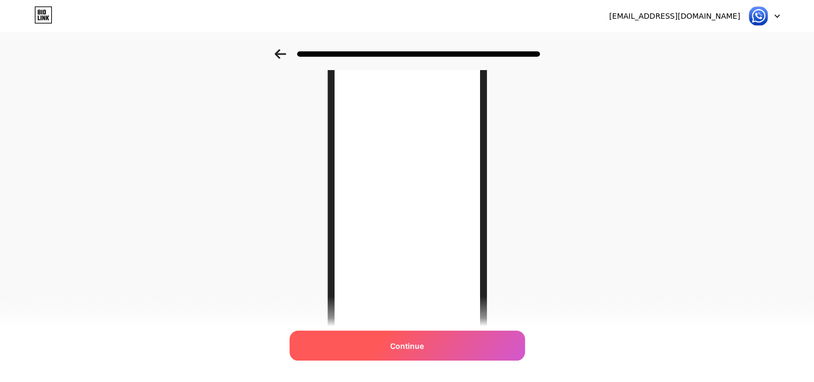
click at [396, 340] on span "Continue" at bounding box center [407, 345] width 34 height 11
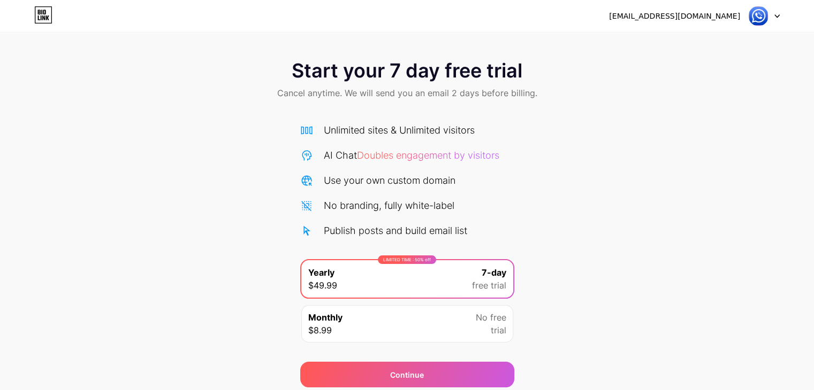
scroll to position [40, 0]
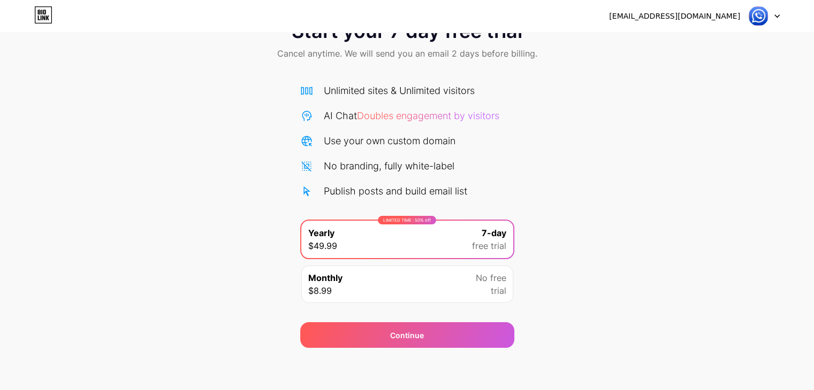
click at [477, 281] on span "No free" at bounding box center [491, 278] width 30 height 13
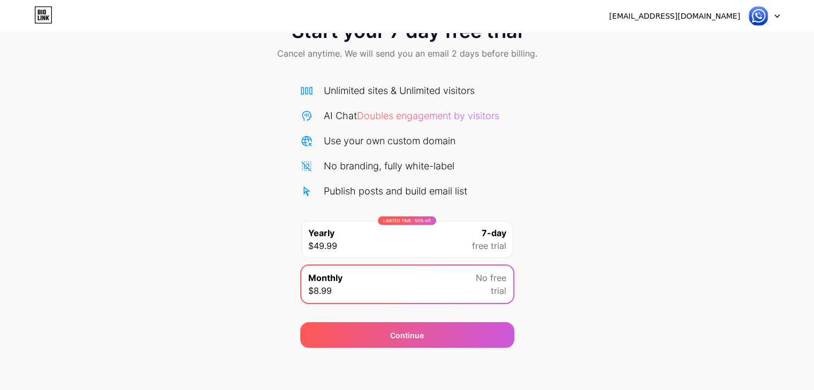
click at [481, 238] on span "7-day" at bounding box center [493, 233] width 25 height 13
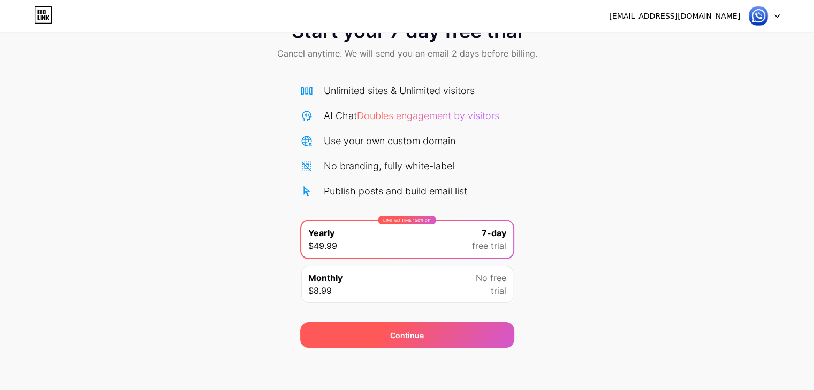
click at [436, 332] on div "Continue" at bounding box center [407, 336] width 214 height 26
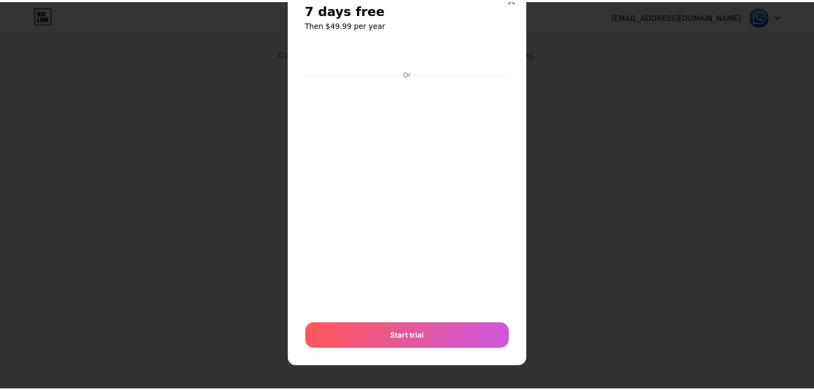
scroll to position [0, 0]
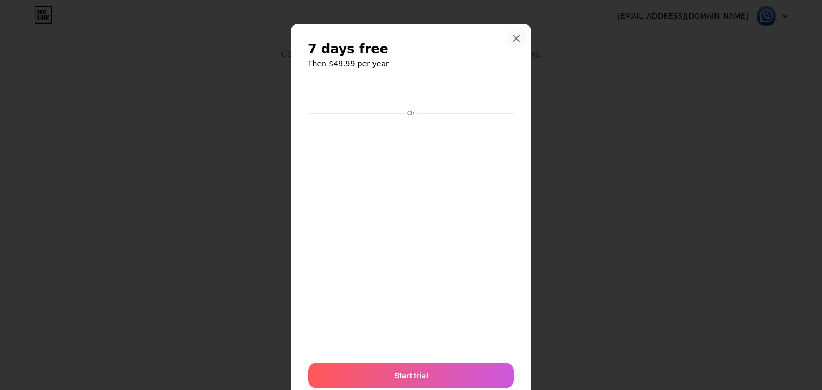
click at [512, 40] on icon at bounding box center [516, 38] width 9 height 9
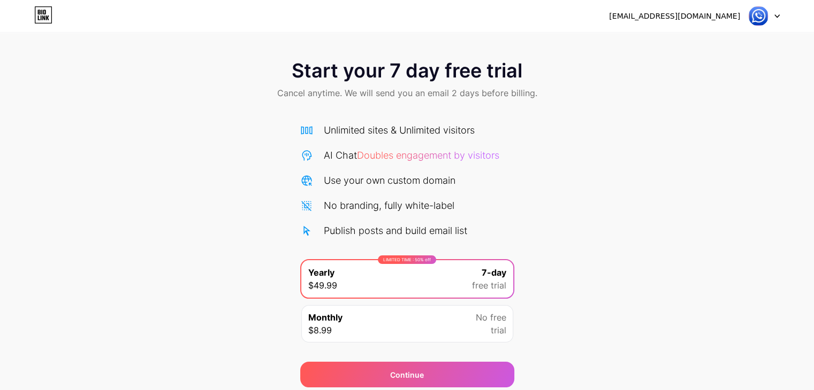
scroll to position [40, 0]
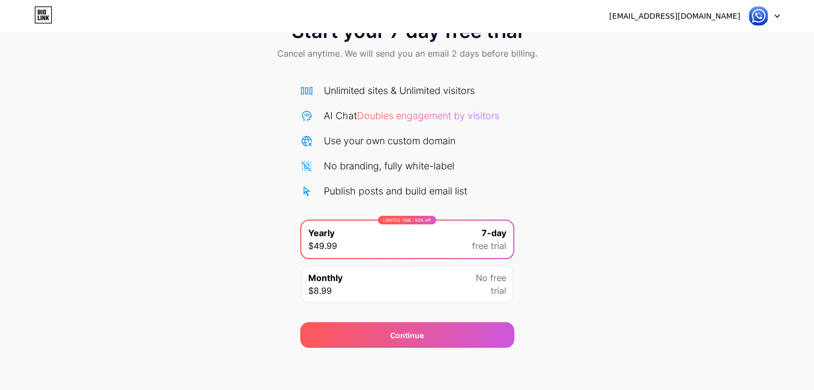
click at [404, 366] on div "bluewadotplus@gmail.com Logout Link Copied Start your 7 day free trial Cancel a…" at bounding box center [407, 175] width 814 height 431
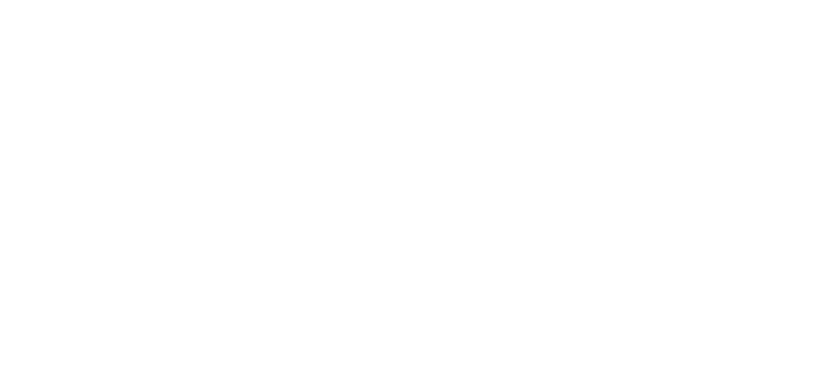
click at [282, 0] on html at bounding box center [411, 0] width 822 height 0
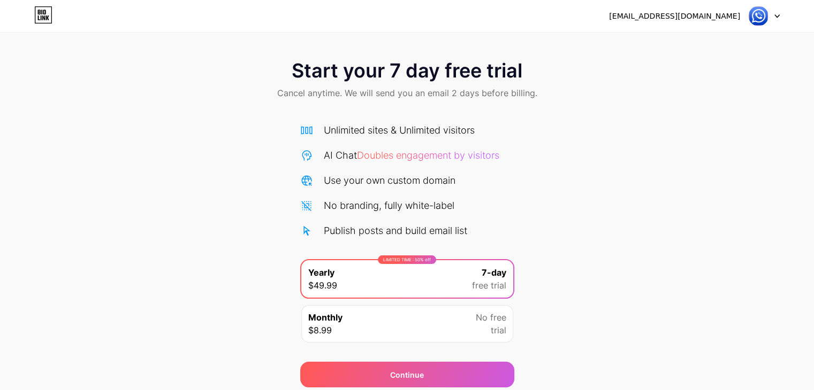
click at [49, 13] on icon at bounding box center [43, 14] width 18 height 17
click at [46, 20] on icon at bounding box center [47, 18] width 3 height 5
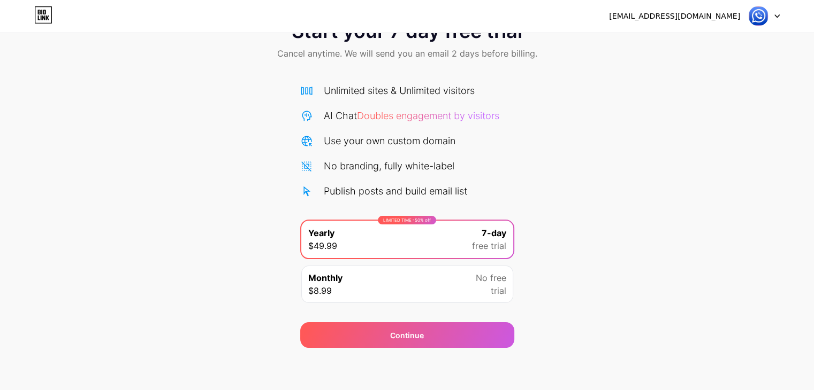
click at [771, 20] on div at bounding box center [763, 15] width 31 height 19
click at [569, 65] on div "Start your 7 day free trial Cancel anytime. We will send you an email 2 days be…" at bounding box center [407, 41] width 814 height 63
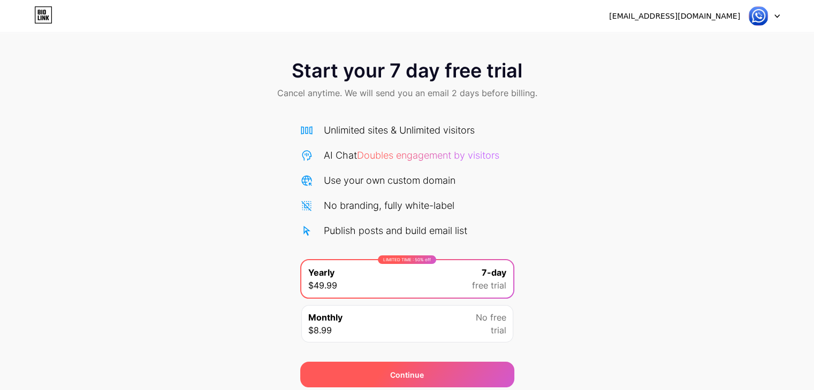
click at [443, 369] on div "Continue" at bounding box center [407, 375] width 214 height 26
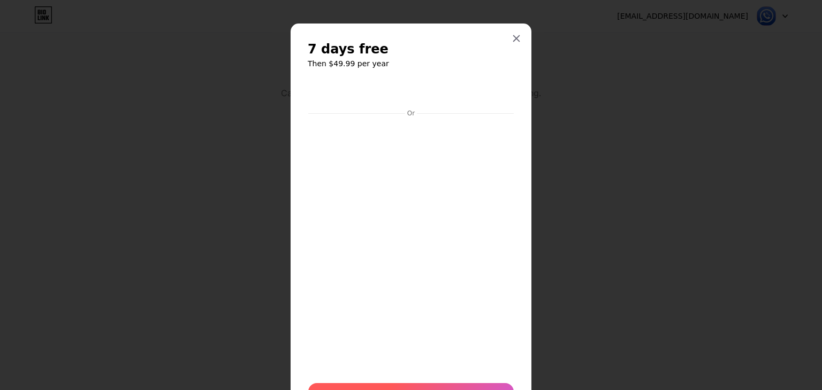
scroll to position [60, 0]
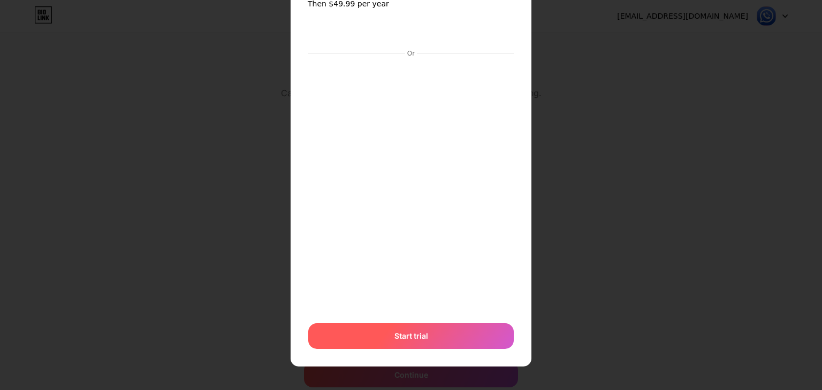
click at [416, 326] on div "Start trial" at bounding box center [410, 337] width 205 height 26
click at [416, 326] on div "Or" at bounding box center [411, 185] width 206 height 330
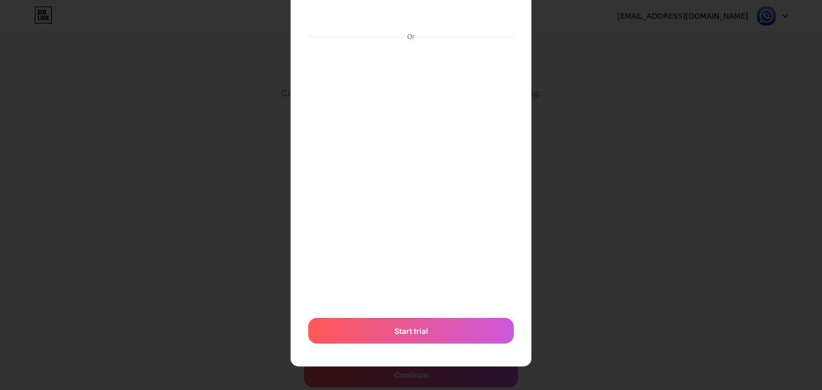
scroll to position [0, 0]
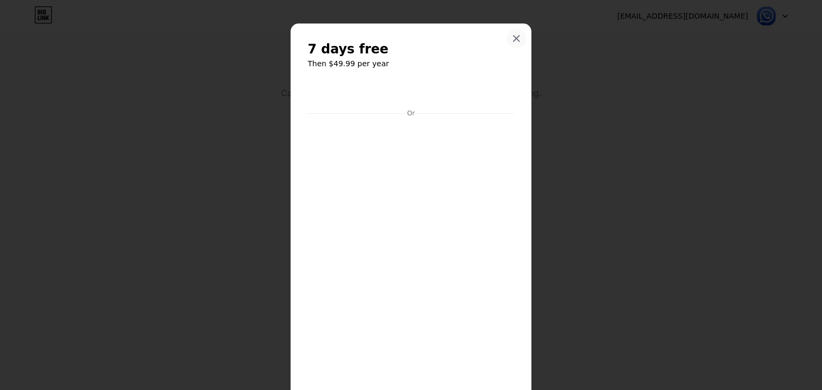
click at [509, 32] on div at bounding box center [516, 38] width 19 height 19
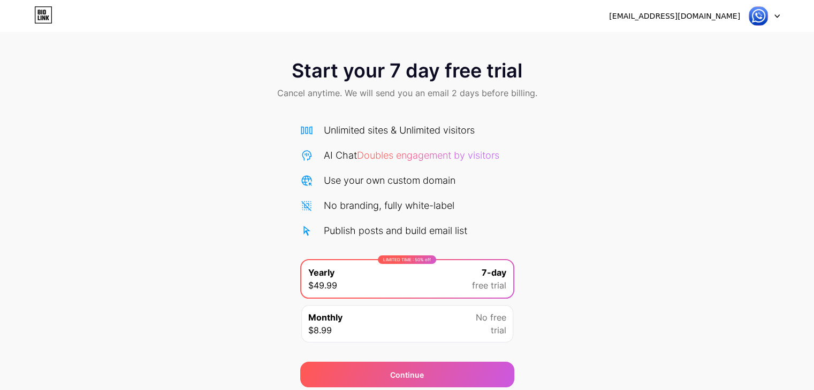
click at [547, 103] on div "Start your 7 day free trial Cancel anytime. We will send you an email 2 days be…" at bounding box center [407, 80] width 814 height 63
click at [592, 30] on div "bluewadotplus@gmail.com Logout" at bounding box center [407, 16] width 814 height 32
click at [779, 47] on div "Start your 7 day free trial Cancel anytime. We will send you an email 2 days be…" at bounding box center [407, 194] width 814 height 388
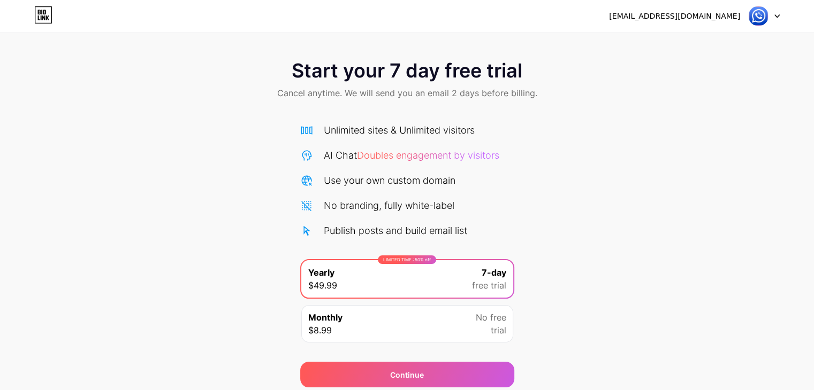
click at [779, 47] on div "Start your 7 day free trial Cancel anytime. We will send you an email 2 days be…" at bounding box center [407, 194] width 814 height 388
drag, startPoint x: 779, startPoint y: 47, endPoint x: 668, endPoint y: 218, distance: 204.2
click at [668, 218] on div "Start your 7 day free trial Cancel anytime. We will send you an email 2 days be…" at bounding box center [407, 194] width 814 height 388
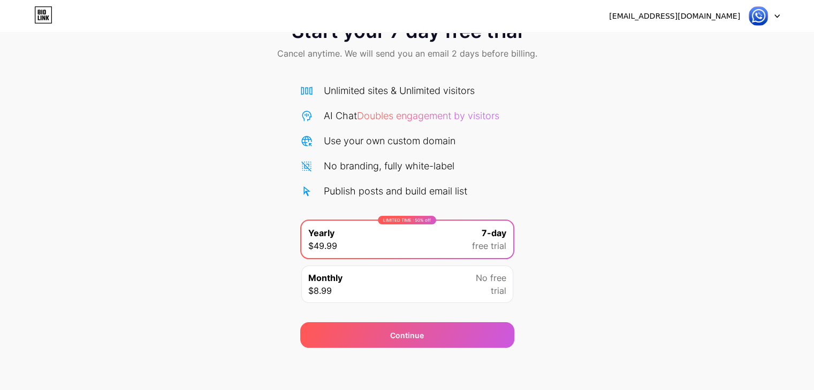
click at [407, 363] on div "bluewadotplus@gmail.com Logout Link Copied Start your 7 day free trial Cancel a…" at bounding box center [407, 175] width 814 height 431
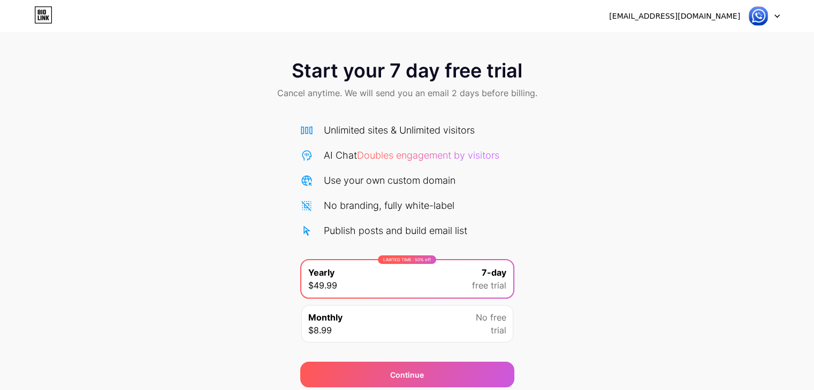
click at [41, 20] on icon at bounding box center [41, 18] width 1 height 5
click at [781, 12] on div "bluewadotplus@gmail.com Logout" at bounding box center [407, 15] width 814 height 19
click at [777, 13] on div at bounding box center [763, 15] width 31 height 19
click at [726, 48] on li "Logout" at bounding box center [712, 43] width 133 height 29
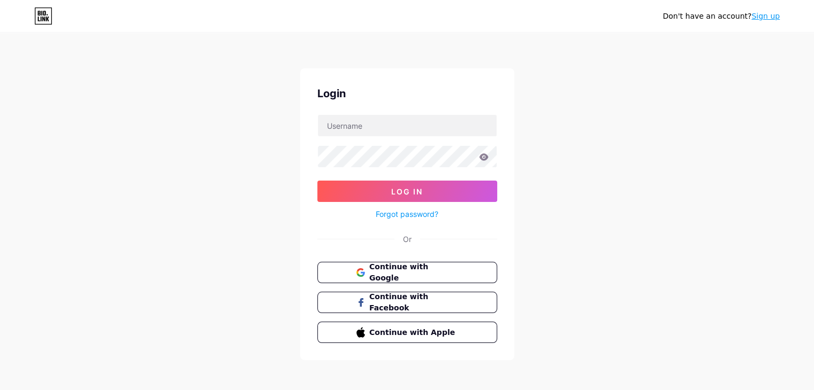
click at [679, 48] on div "Don't have an account? Sign up Login Log In Forgot password? Or Continue with G…" at bounding box center [407, 197] width 814 height 395
click at [35, 20] on icon at bounding box center [43, 15] width 18 height 17
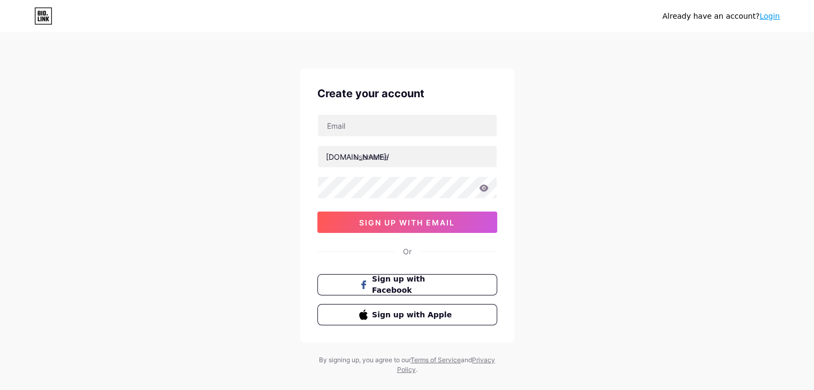
scroll to position [18, 0]
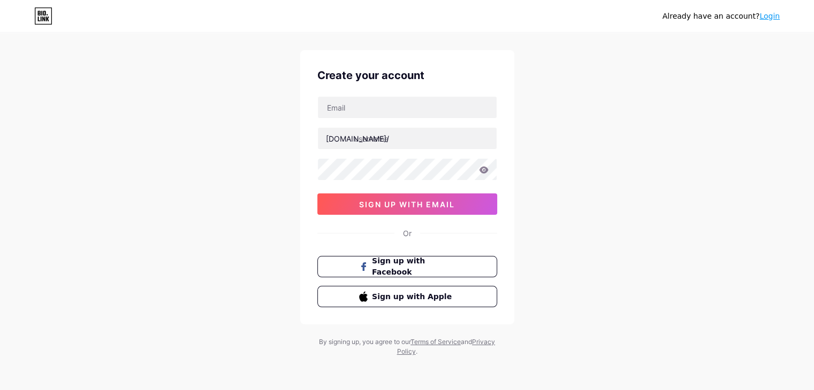
click at [771, 13] on link "Login" at bounding box center [769, 16] width 20 height 9
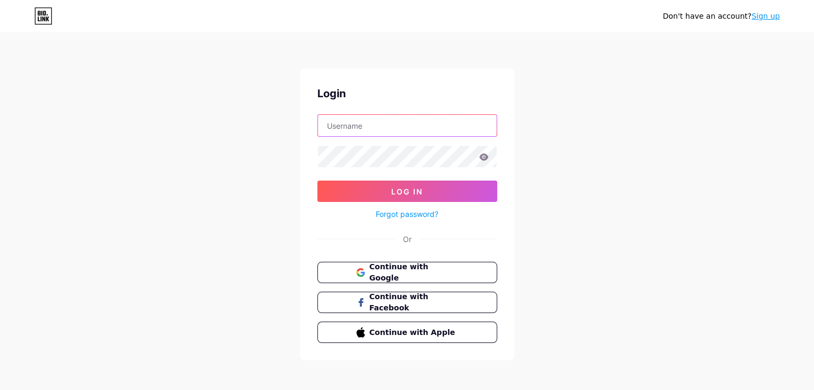
click at [442, 128] on input "text" at bounding box center [407, 125] width 179 height 21
type input "[EMAIL_ADDRESS][DOMAIN_NAME]"
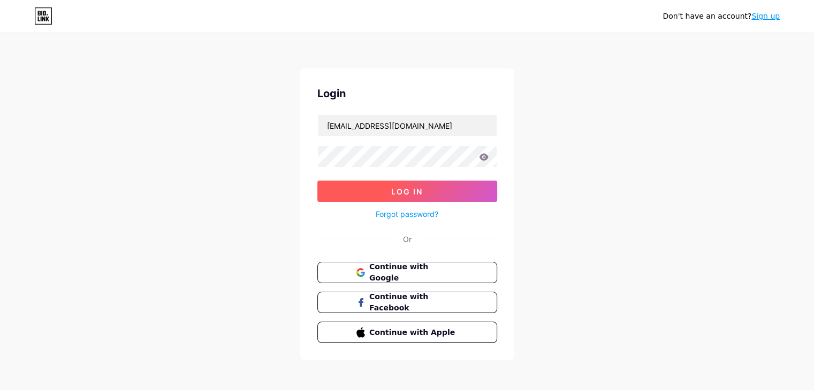
click at [409, 193] on span "Log In" at bounding box center [407, 191] width 32 height 9
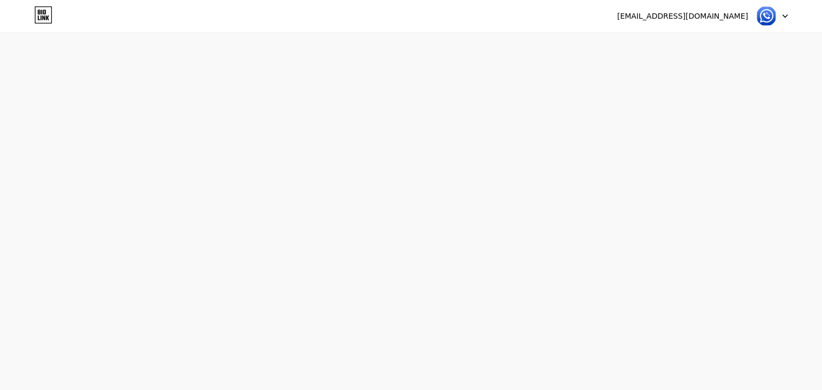
click at [786, 18] on div at bounding box center [771, 15] width 31 height 19
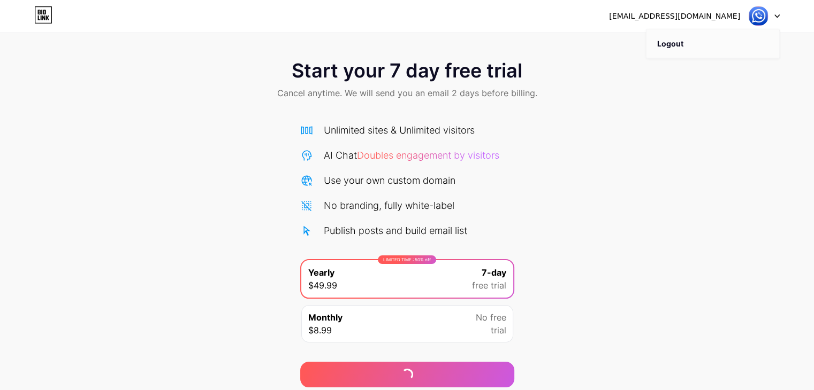
click at [671, 43] on li "Logout" at bounding box center [712, 43] width 133 height 29
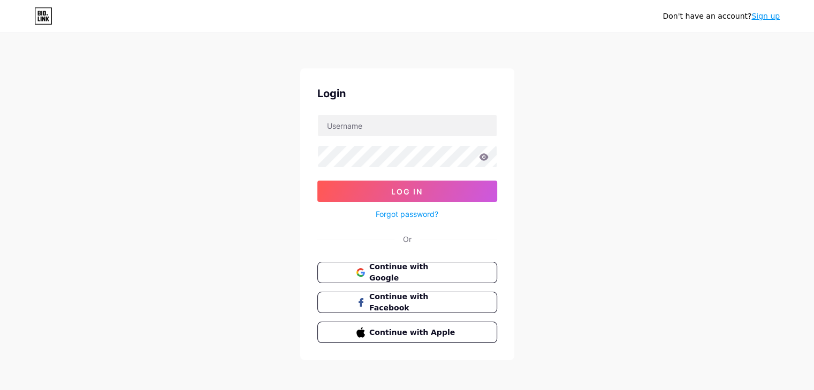
click at [50, 17] on icon at bounding box center [43, 15] width 18 height 17
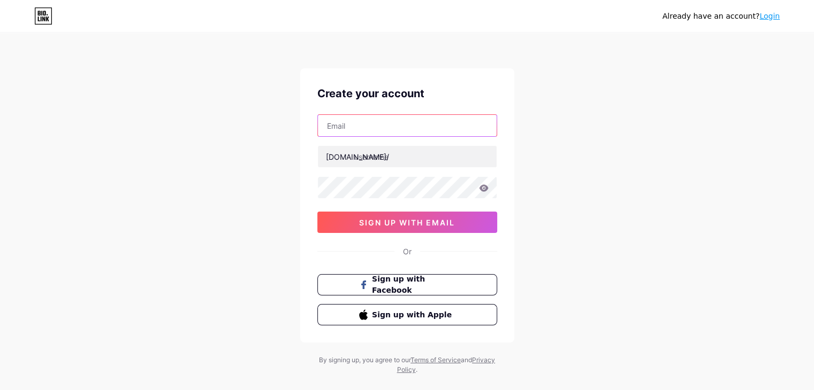
click at [393, 130] on input "text" at bounding box center [407, 125] width 179 height 21
type input "[EMAIL_ADDRESS][DOMAIN_NAME]"
click at [395, 145] on div at bounding box center [407, 156] width 180 height 22
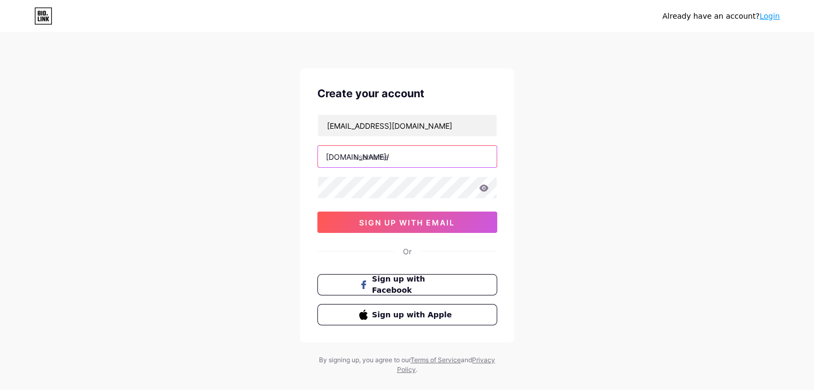
click at [395, 148] on input "text" at bounding box center [407, 156] width 179 height 21
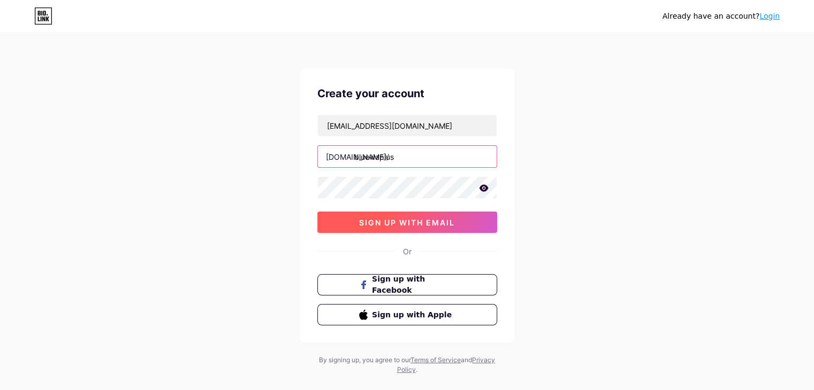
type input "bluewaplus"
click at [398, 221] on span "sign up with email" at bounding box center [407, 222] width 96 height 9
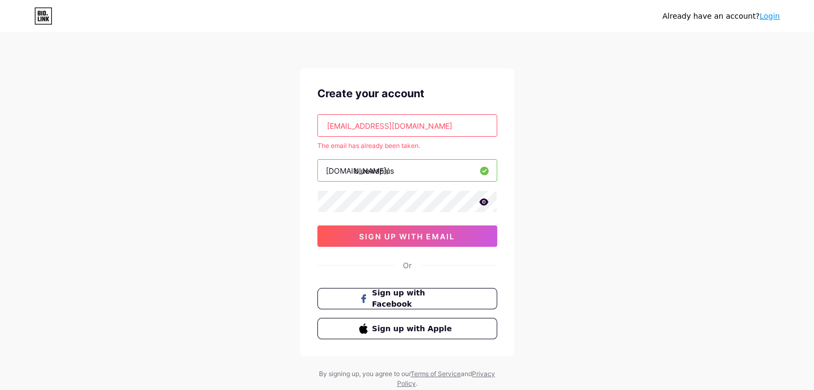
click at [422, 127] on input "bluewadotplus@gmail.com" at bounding box center [407, 125] width 179 height 21
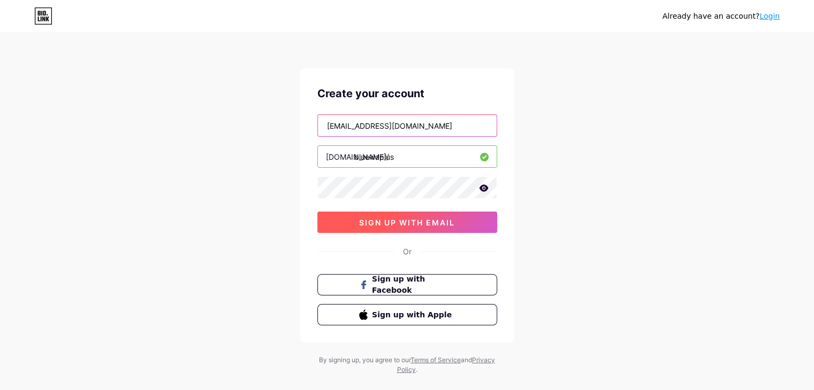
type input "forprojectseo@gmail.com"
click at [454, 225] on span "sign up with email" at bounding box center [407, 222] width 96 height 9
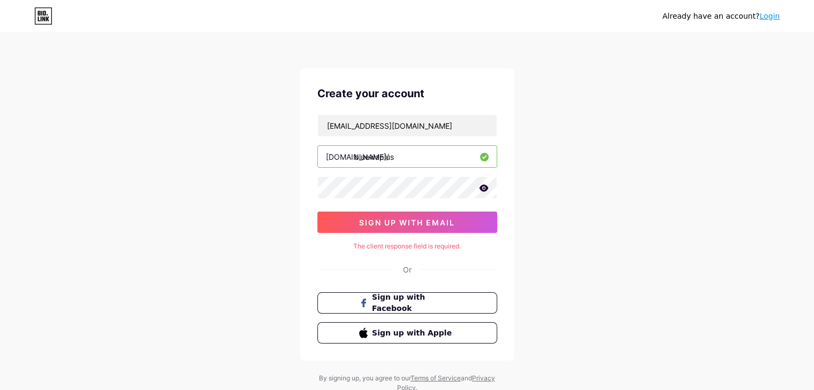
click at [407, 148] on input "bluewaplus" at bounding box center [407, 156] width 179 height 21
click at [484, 189] on icon at bounding box center [483, 188] width 9 height 7
click at [334, 224] on button "sign up with email" at bounding box center [407, 222] width 180 height 21
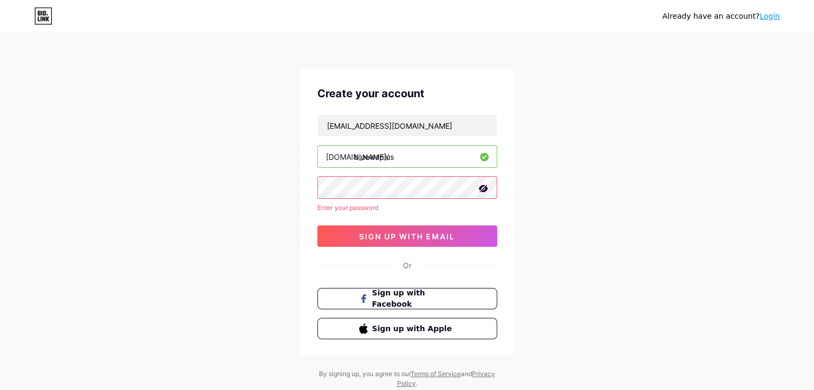
click at [573, 160] on div "Already have an account? Login Create your account forprojectseo@gmail.com bio.…" at bounding box center [407, 211] width 814 height 423
click at [482, 189] on icon at bounding box center [482, 188] width 9 height 7
click at [421, 229] on button "sign up with email" at bounding box center [407, 236] width 180 height 21
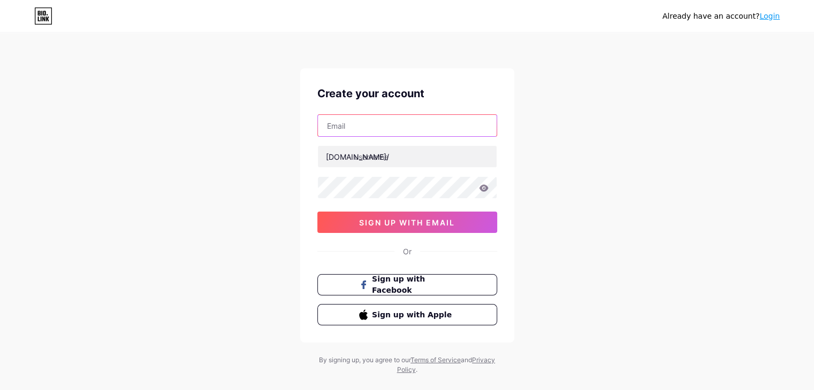
click at [411, 129] on input "text" at bounding box center [407, 125] width 179 height 21
